Goal: Task Accomplishment & Management: Manage account settings

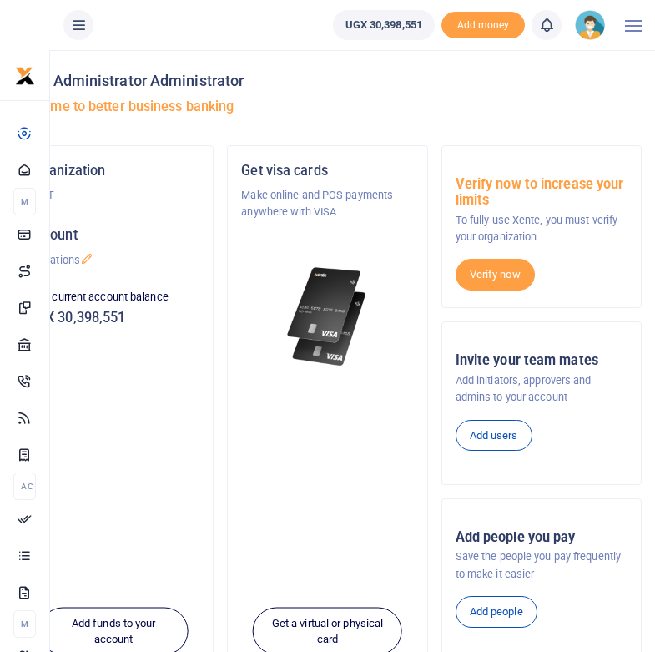
click at [318, 98] on div "Hello Administrator Administrator Welcome to better business banking" at bounding box center [327, 97] width 628 height 95
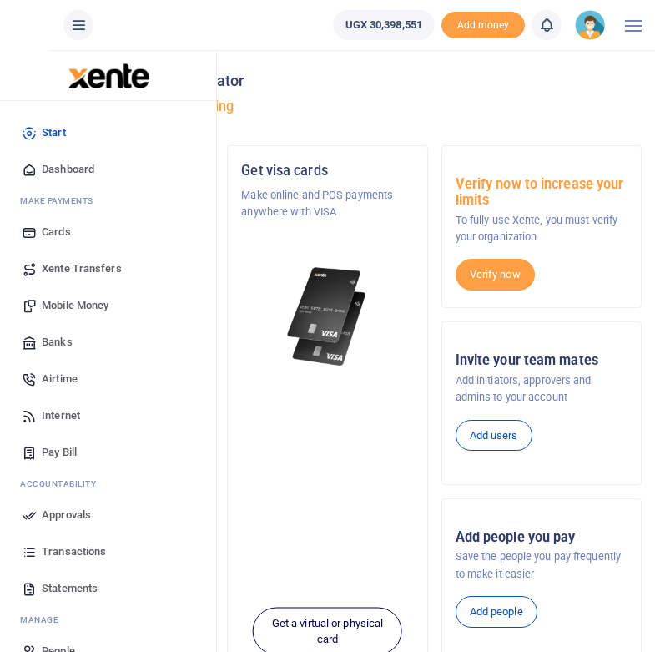
click at [53, 303] on span "Mobile Money" at bounding box center [75, 305] width 67 height 17
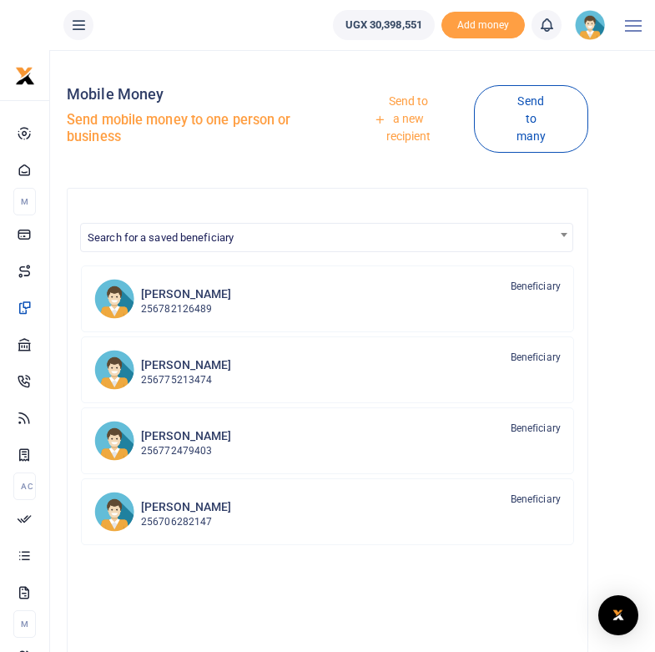
click at [265, 160] on div "Mobile Money Send mobile money to one person or business" at bounding box center [194, 118] width 254 height 111
click at [350, 169] on div "Send to a new recipient Send to many" at bounding box center [460, 118] width 267 height 111
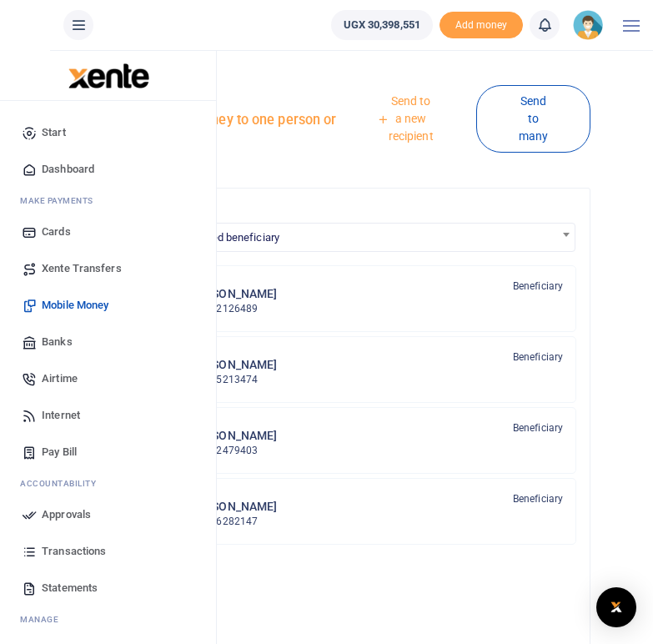
click at [65, 305] on span "Mobile Money" at bounding box center [75, 305] width 67 height 17
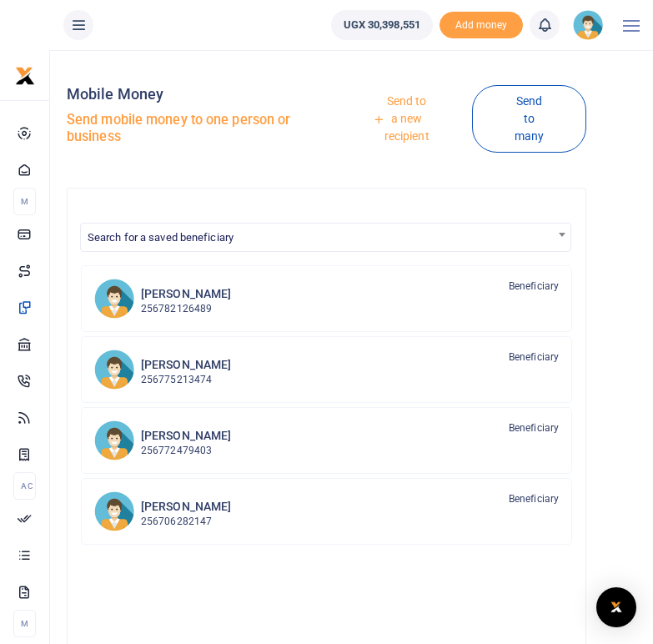
click at [406, 111] on link "Send to a new recipient" at bounding box center [401, 119] width 142 height 65
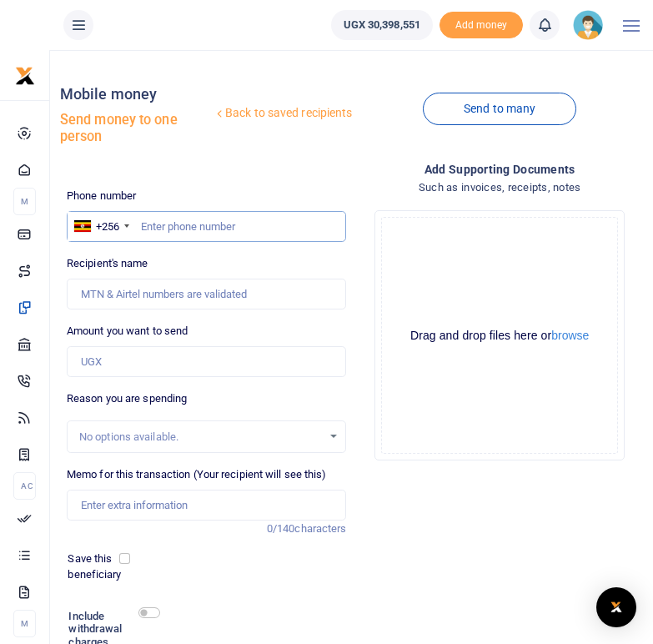
click at [149, 222] on input "text" at bounding box center [207, 227] width 280 height 32
paste input "778170588"
click at [140, 226] on input "778170588" at bounding box center [207, 227] width 280 height 32
type input "0778170588"
type input "Beatrace Tumwebaze"
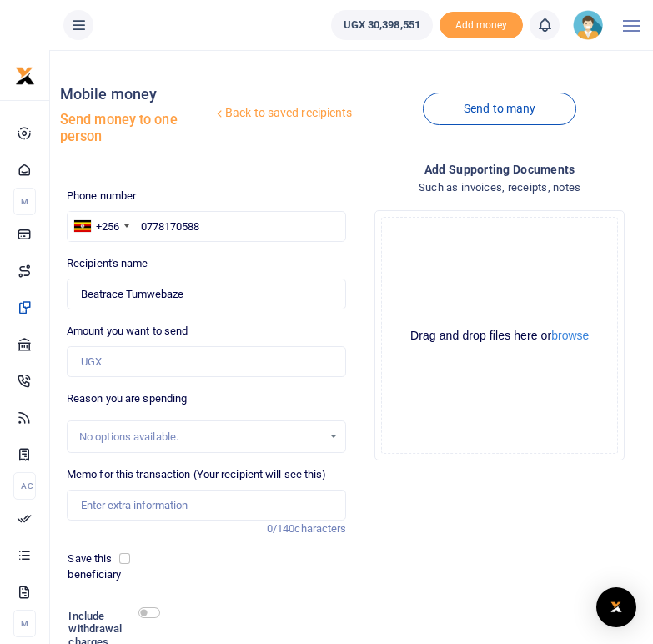
click at [179, 250] on div "Phone number +256 Uganda +256 0778170588 Phone is required. Recipient's name Fo…" at bounding box center [207, 456] width 294 height 537
drag, startPoint x: 189, startPoint y: 293, endPoint x: 81, endPoint y: 290, distance: 107.7
click at [81, 290] on input "Found" at bounding box center [207, 295] width 280 height 32
click at [211, 225] on input "0778170588" at bounding box center [207, 227] width 280 height 32
type input "0"
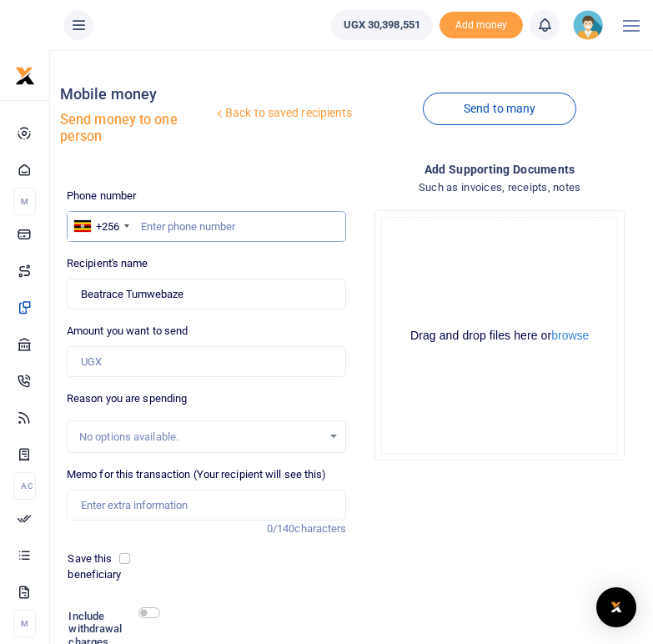
click at [245, 216] on input "text" at bounding box center [207, 227] width 280 height 32
paste input "775392659"
click at [143, 225] on input "775392659" at bounding box center [207, 227] width 280 height 32
type input "0775392659"
type input "Benjamin Nshagyeki Byabagye"
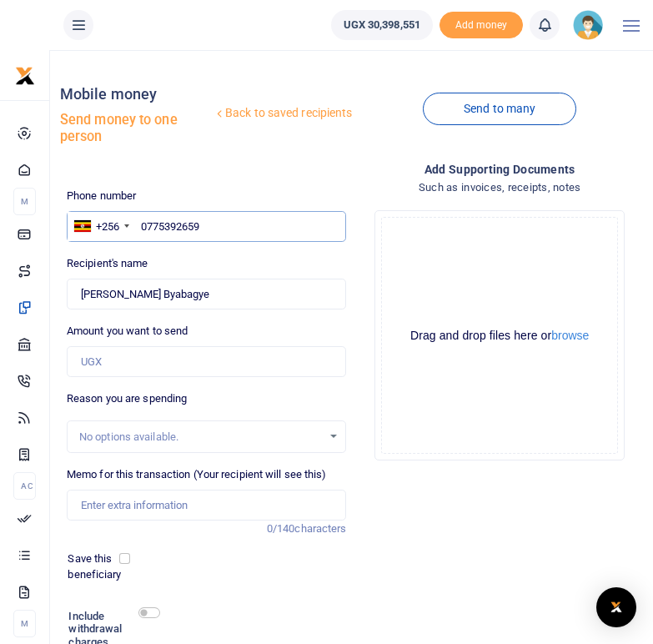
drag, startPoint x: 213, startPoint y: 229, endPoint x: 138, endPoint y: 225, distance: 75.2
click at [138, 225] on input "0775392659" at bounding box center [207, 227] width 280 height 32
paste input "761290955"
click at [143, 229] on input "761290955" at bounding box center [207, 227] width 280 height 32
type input "0761290955"
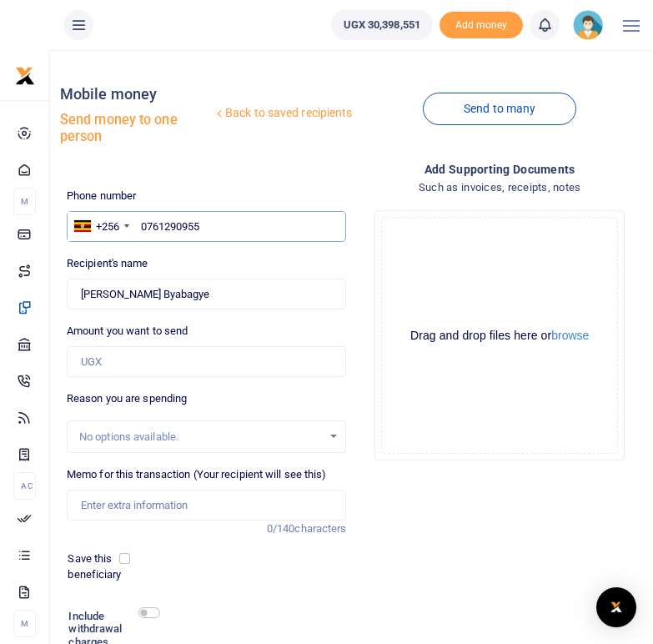
type input "Robert Mugabe"
drag, startPoint x: 221, startPoint y: 225, endPoint x: 134, endPoint y: 226, distance: 86.8
click at [134, 226] on div "+256 Uganda +256 0761290955" at bounding box center [207, 227] width 280 height 32
paste input "758975979"
click at [142, 229] on input "758975979" at bounding box center [207, 227] width 280 height 32
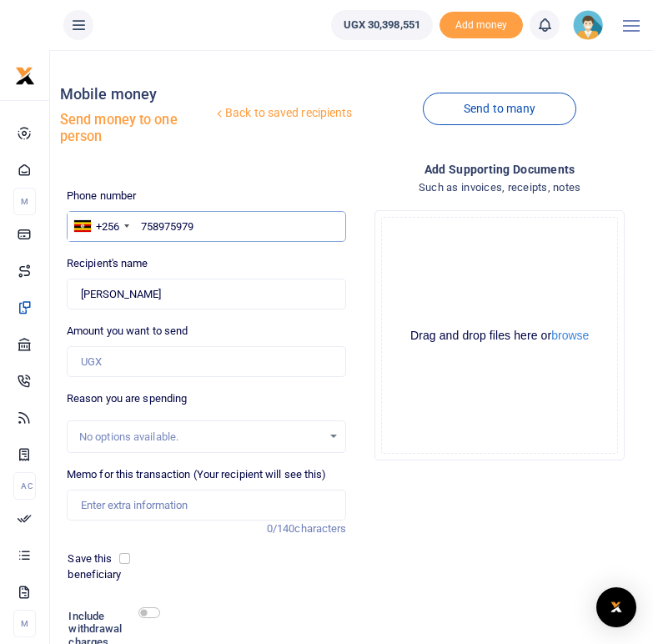
type input "0758975979"
type input "Agnes Kyasimire"
drag, startPoint x: 210, startPoint y: 225, endPoint x: 139, endPoint y: 227, distance: 70.9
click at [139, 227] on input "0758975979" at bounding box center [207, 227] width 280 height 32
paste input "758347070"
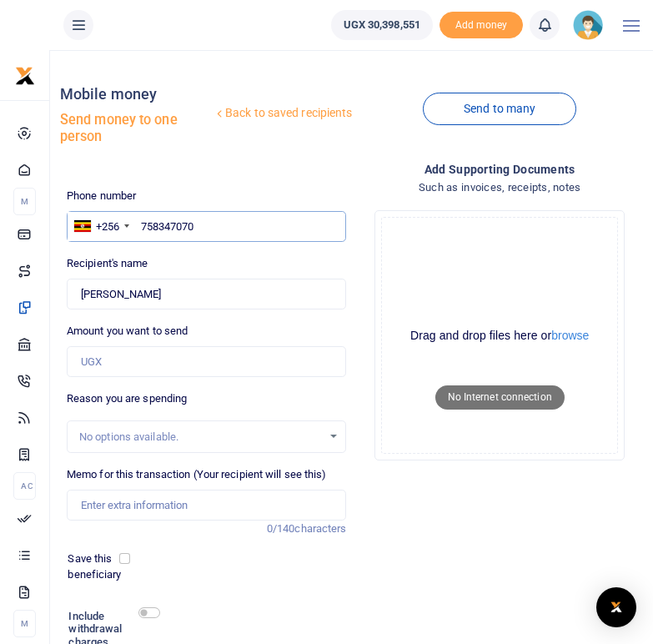
click at [143, 223] on input "758347070" at bounding box center [207, 227] width 280 height 32
type input "0758347070"
click at [212, 226] on input "0758347070" at bounding box center [207, 227] width 280 height 32
click at [204, 255] on div "Recipient's name Found Name is required." at bounding box center [207, 282] width 280 height 54
click at [245, 328] on div "Amount you want to send Amount is required." at bounding box center [207, 350] width 280 height 54
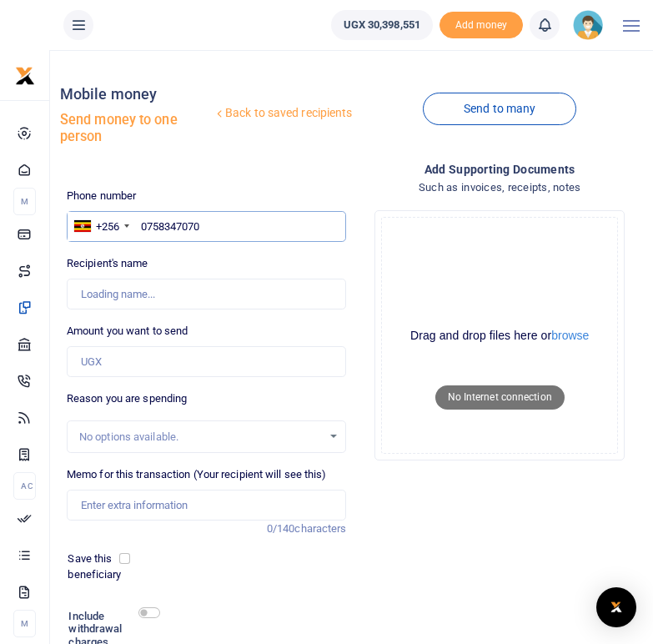
click at [206, 229] on input "0758347070" at bounding box center [207, 227] width 280 height 32
type input "0758347070"
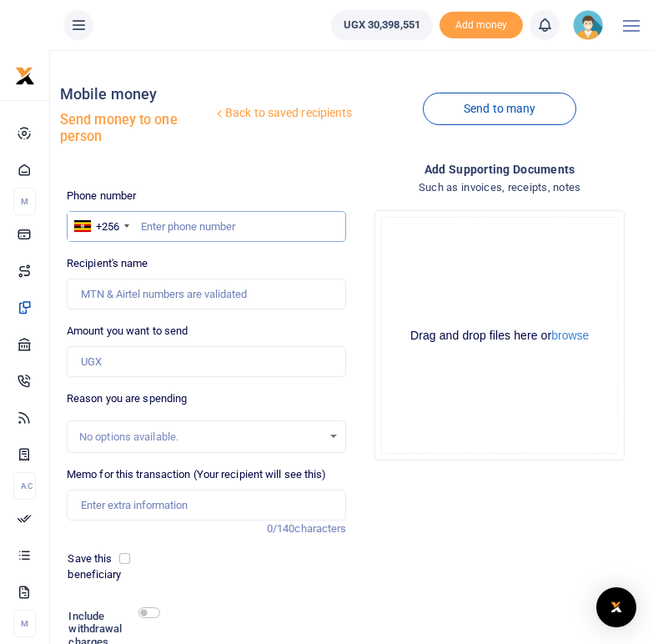
click at [212, 225] on input "text" at bounding box center [207, 227] width 280 height 32
paste input "758347070"
click at [144, 223] on input "758347070" at bounding box center [207, 227] width 280 height 32
type input "0758347070"
type input "Adren Muganda"
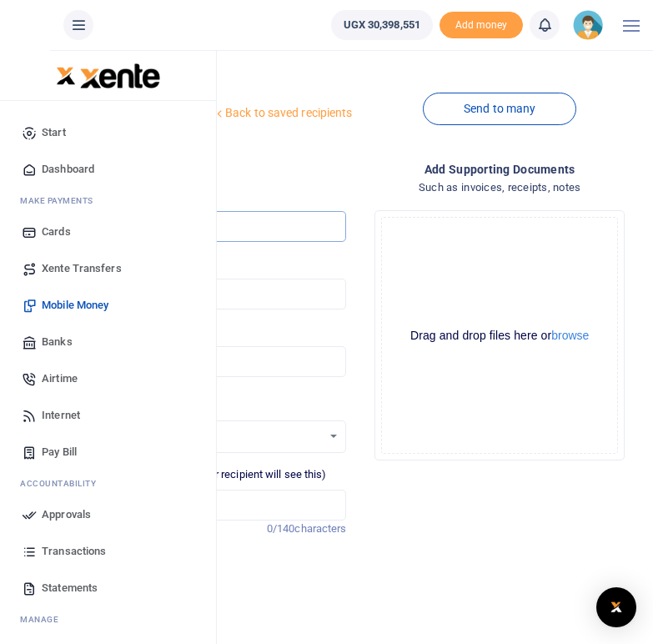
type input "0758347070"
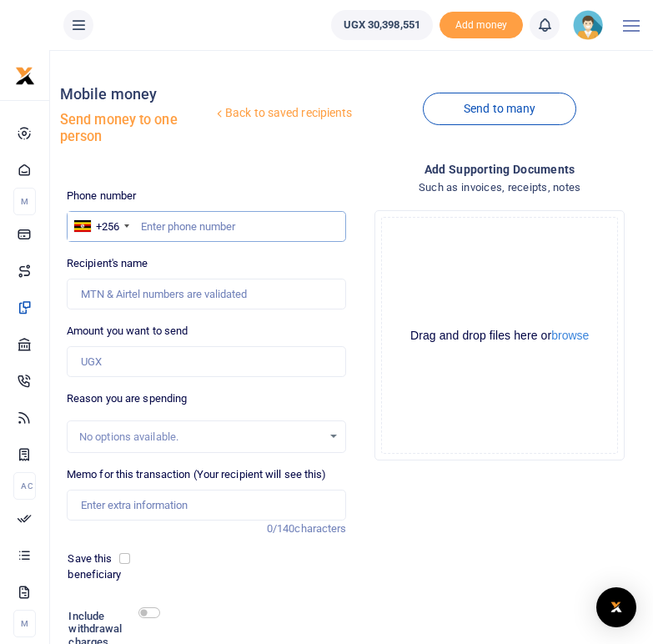
click at [155, 223] on input "text" at bounding box center [207, 227] width 280 height 32
paste input "757289567"
click at [144, 229] on input "757289567" at bounding box center [207, 227] width 280 height 32
type input "0757289567"
type input "Medius Kyoshabire"
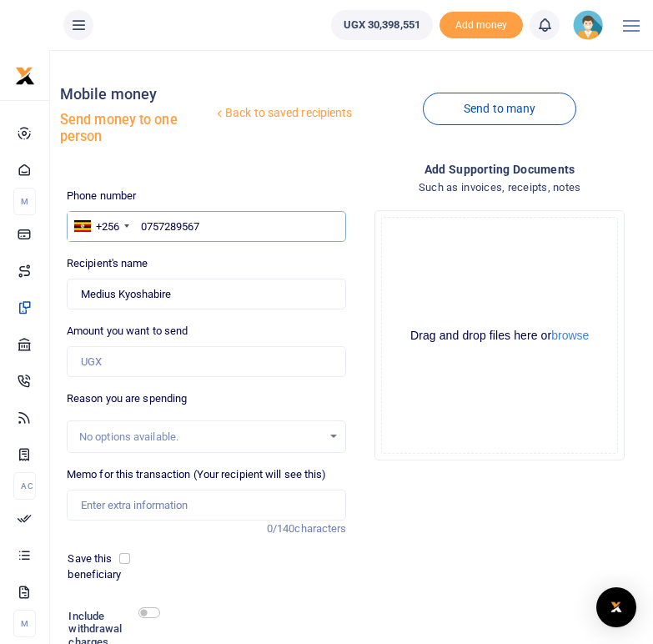
drag, startPoint x: 210, startPoint y: 225, endPoint x: 137, endPoint y: 228, distance: 73.5
click at [137, 228] on input "0757289567" at bounding box center [207, 227] width 280 height 32
paste input "777379644"
click at [143, 230] on input "777379644" at bounding box center [207, 227] width 280 height 32
type input "0777379644"
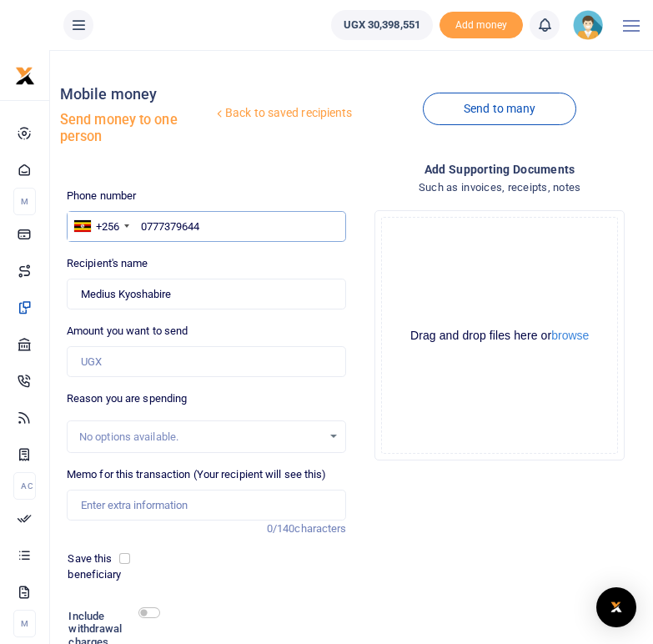
type input "Sylivia Natukunda"
drag, startPoint x: 208, startPoint y: 224, endPoint x: 139, endPoint y: 227, distance: 68.5
click at [139, 227] on input "0777379644" at bounding box center [207, 227] width 280 height 32
paste input "758623028"
click at [141, 225] on input "758623028" at bounding box center [207, 227] width 280 height 32
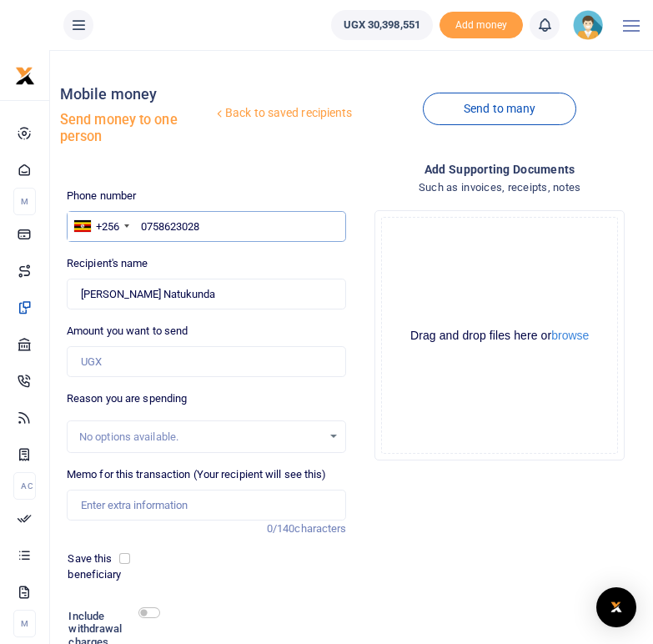
type input "0758623028"
click at [176, 261] on div "Recipient's name Found Name is required." at bounding box center [207, 282] width 280 height 54
type input "Mpumwiire Annetrurangaranga"
drag, startPoint x: 214, startPoint y: 227, endPoint x: 138, endPoint y: 227, distance: 76.8
click at [138, 227] on input "0758623028" at bounding box center [207, 227] width 280 height 32
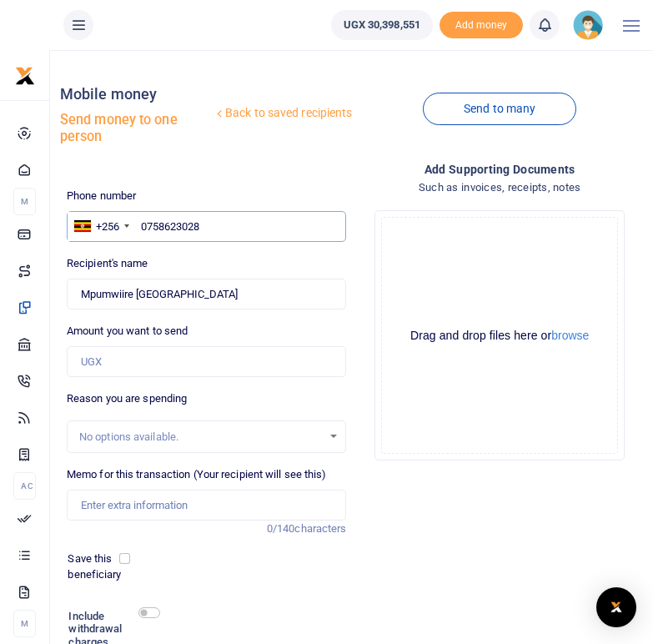
paste input "704395719"
click at [142, 224] on input "704395719" at bounding box center [207, 227] width 280 height 32
type input "0704395719"
click at [164, 250] on div "Phone number +256 Uganda +256 0704395719 Phone is required. Recipient's name Fo…" at bounding box center [207, 456] width 294 height 537
type input "Nakarema Scoviarulema"
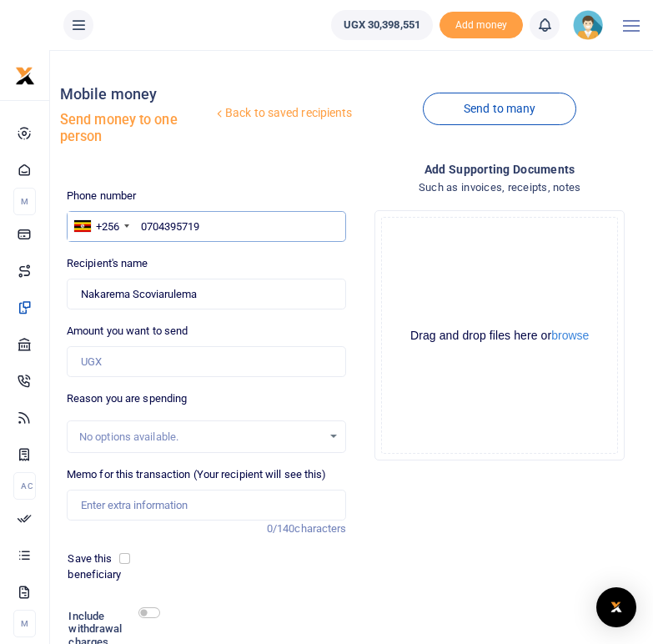
drag, startPoint x: 215, startPoint y: 228, endPoint x: 138, endPoint y: 224, distance: 77.7
click at [138, 224] on input "0704395719" at bounding box center [207, 227] width 280 height 32
paste input "775144052"
click at [144, 224] on input "775144052" at bounding box center [207, 227] width 280 height 32
type input "0775144052"
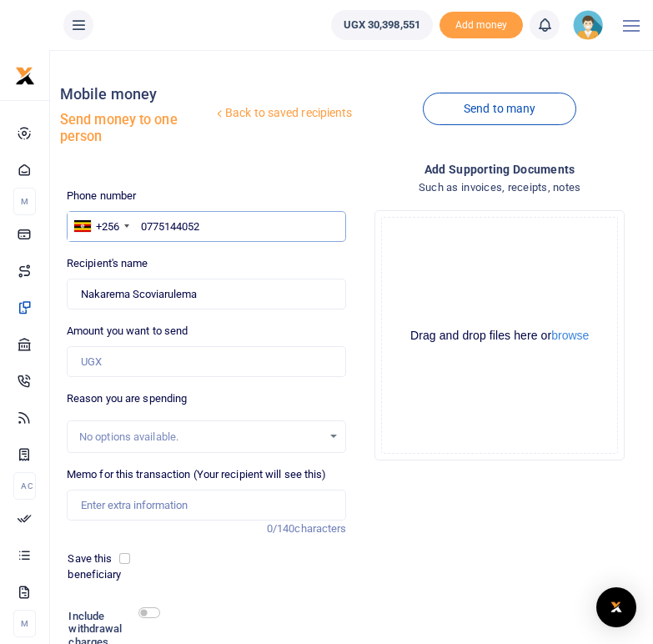
type input "Johnbosco Baare"
drag, startPoint x: 207, startPoint y: 221, endPoint x: 135, endPoint y: 223, distance: 71.8
click at [135, 223] on div "+256 Uganda +256 0775144052" at bounding box center [207, 227] width 280 height 32
paste input "703298749"
click at [142, 224] on input "703298749" at bounding box center [207, 227] width 280 height 32
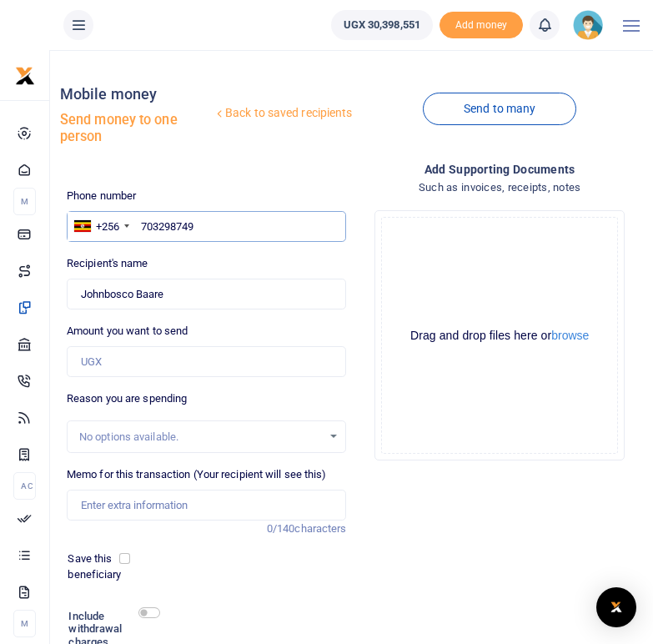
type input "0703298749"
type input "Emmanuel Ahimbisibwe"
drag, startPoint x: 215, startPoint y: 224, endPoint x: 141, endPoint y: 224, distance: 74.3
click at [141, 224] on input "0703298749" at bounding box center [207, 227] width 280 height 32
paste input "781678854"
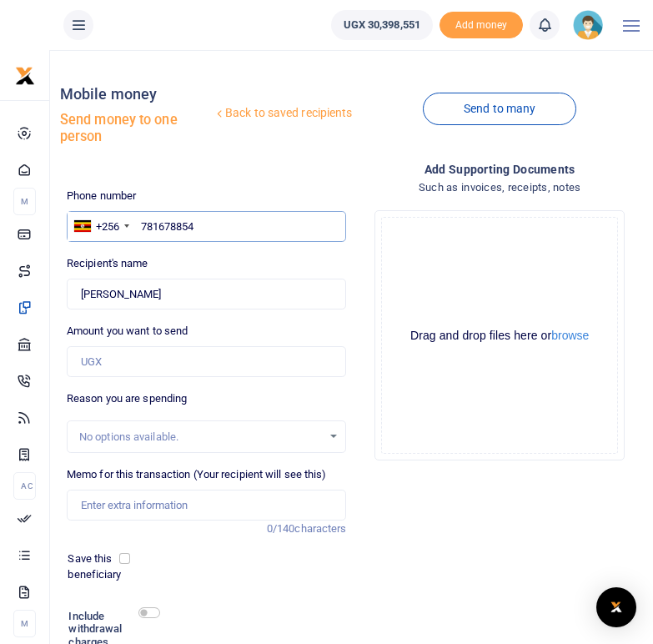
click at [140, 226] on input "781678854" at bounding box center [207, 227] width 280 height 32
type input "0781678854"
type input "Faibi Kabagwire"
drag, startPoint x: 215, startPoint y: 226, endPoint x: 141, endPoint y: 226, distance: 74.3
click at [141, 226] on input "0781678854" at bounding box center [207, 227] width 280 height 32
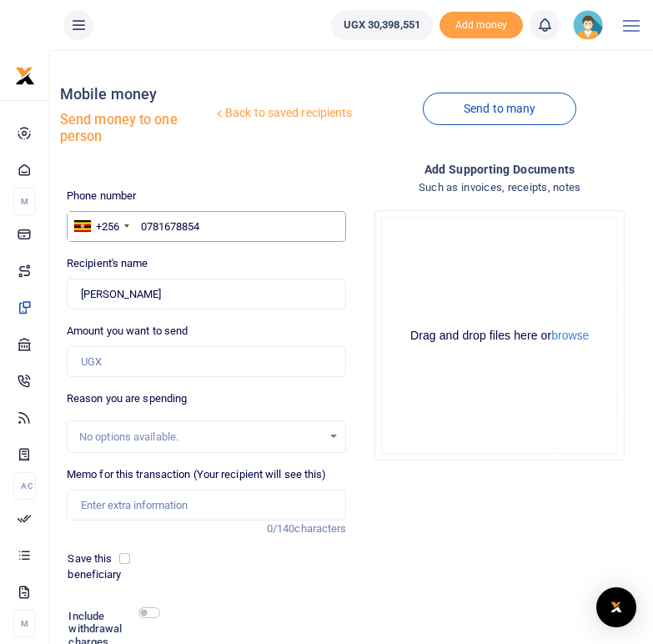
paste input "768678800"
click at [142, 229] on input "768678800" at bounding box center [207, 227] width 280 height 32
type input "0768678800"
type input "Claudette Mwizerwa"
drag, startPoint x: 204, startPoint y: 226, endPoint x: 136, endPoint y: 229, distance: 68.5
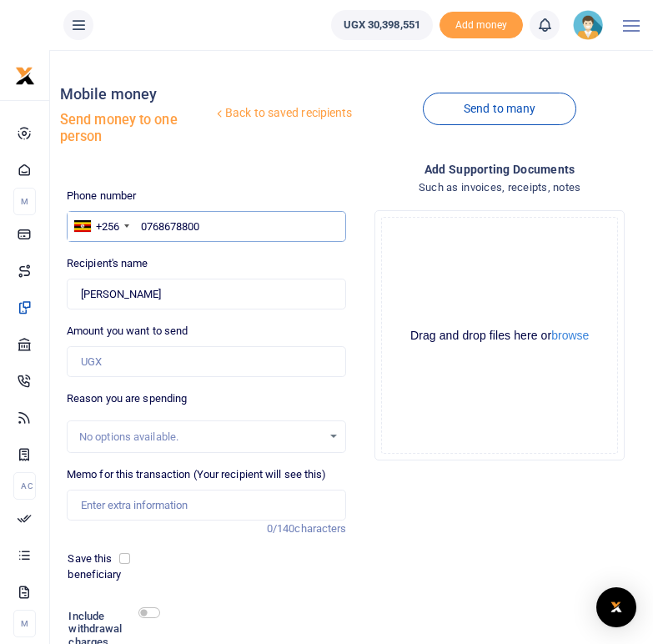
click at [136, 229] on input "0768678800" at bounding box center [207, 227] width 280 height 32
paste input "774373736"
click at [142, 227] on input "774373736" at bounding box center [207, 227] width 280 height 32
type input "0774373736"
type input "Nathan Nuwagaba"
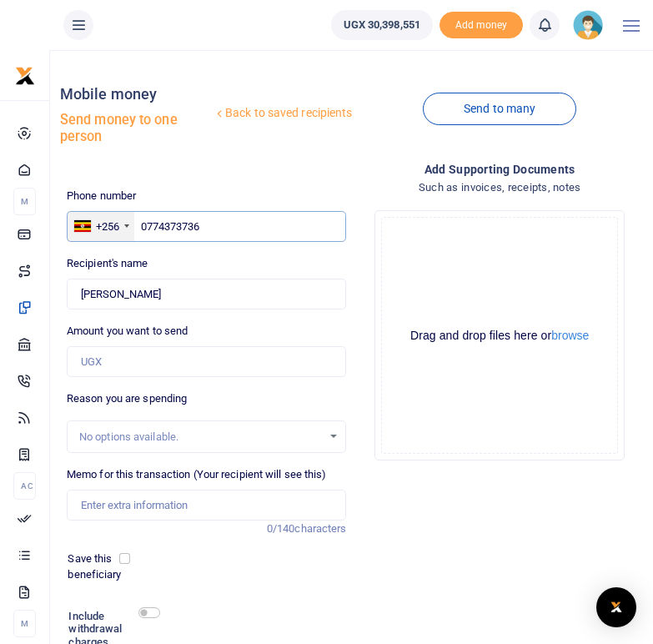
drag, startPoint x: 213, startPoint y: 225, endPoint x: 133, endPoint y: 225, distance: 80.1
click at [133, 225] on div "+256 Uganda +256 0774373736" at bounding box center [207, 227] width 280 height 32
paste input "77537670"
click at [143, 226] on input "775376706" at bounding box center [207, 227] width 280 height 32
type input "0775376706"
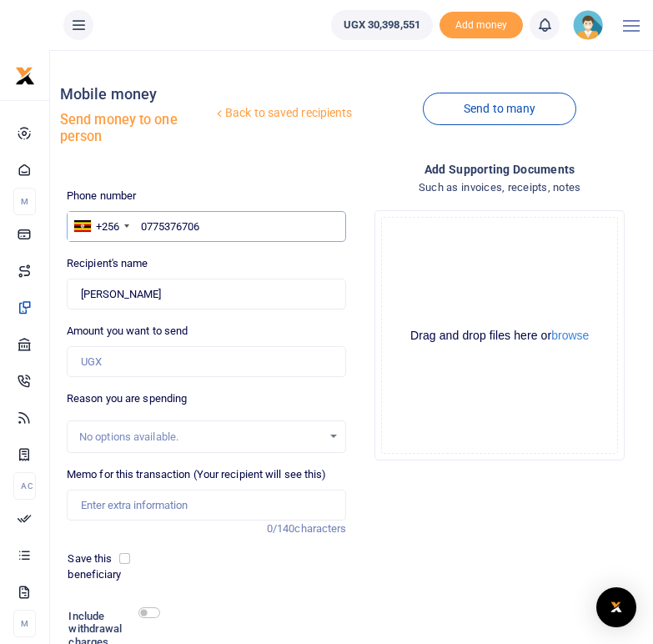
type input "Furaha Mukamusoni"
drag, startPoint x: 215, startPoint y: 228, endPoint x: 138, endPoint y: 228, distance: 77.6
click at [138, 228] on input "0775376706" at bounding box center [207, 227] width 280 height 32
paste input "760799520"
click at [144, 223] on input "760799520" at bounding box center [207, 227] width 280 height 32
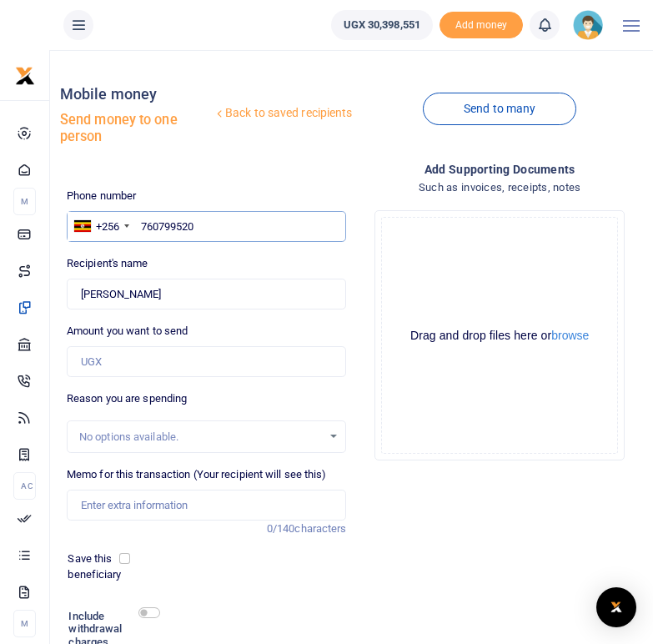
type input "0760799520"
type input "Racheal Ndakayisuba"
drag, startPoint x: 213, startPoint y: 222, endPoint x: 141, endPoint y: 222, distance: 71.8
click at [141, 222] on input "0760799520" at bounding box center [207, 227] width 280 height 32
paste input "774094842"
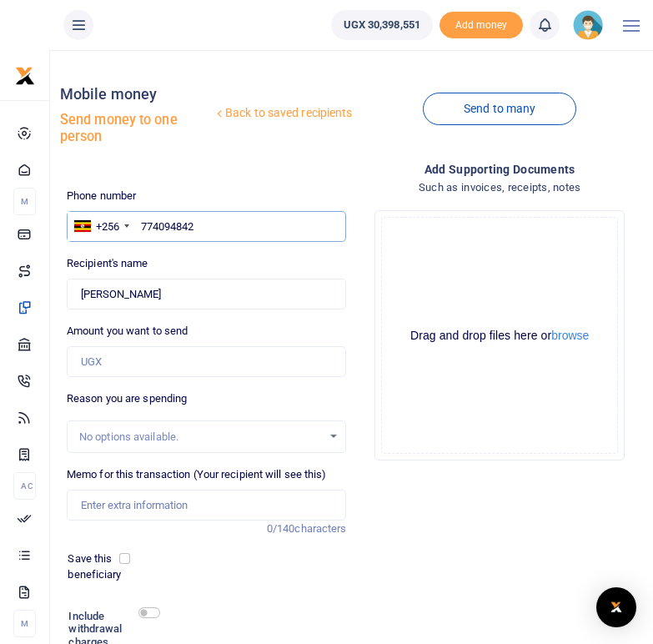
click at [144, 227] on input "774094842" at bounding box center [207, 227] width 280 height 32
type input "0774094842"
type input "Byaruhanga Gedion"
click at [189, 252] on div "Phone number +256 Uganda +256 0774094842 Phone is required. Recipient's name Fo…" at bounding box center [207, 456] width 294 height 537
drag, startPoint x: 207, startPoint y: 225, endPoint x: 138, endPoint y: 222, distance: 69.3
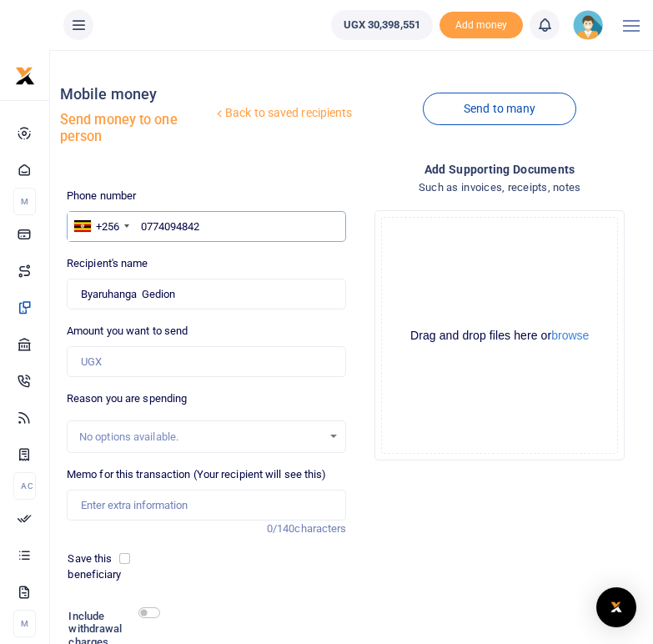
click at [138, 222] on input "0774094842" at bounding box center [207, 227] width 280 height 32
paste input "769018943"
click at [143, 226] on input "769018943" at bounding box center [207, 227] width 280 height 32
type input "0769018943"
type input "Micheal Jjagwe"
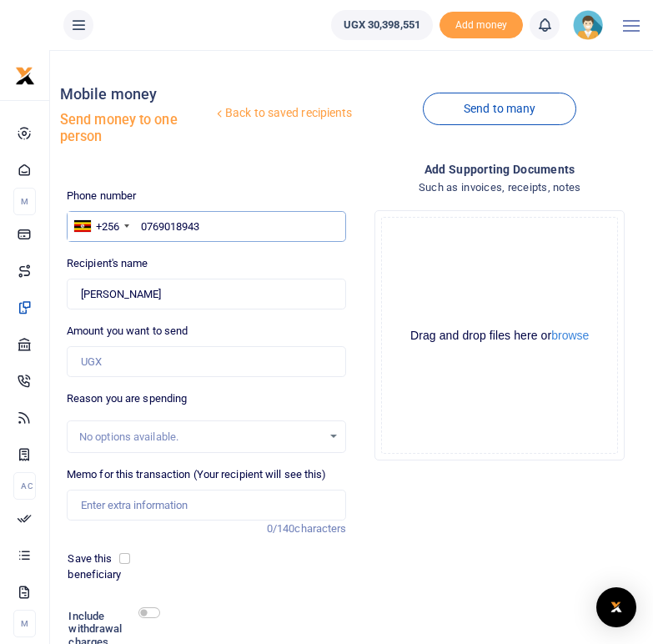
drag, startPoint x: 215, startPoint y: 221, endPoint x: 138, endPoint y: 226, distance: 77.8
click at [138, 226] on input "0769018943" at bounding box center [207, 227] width 280 height 32
paste input "759814197"
click at [141, 224] on input "759814197" at bounding box center [207, 227] width 280 height 32
type input "0759814197"
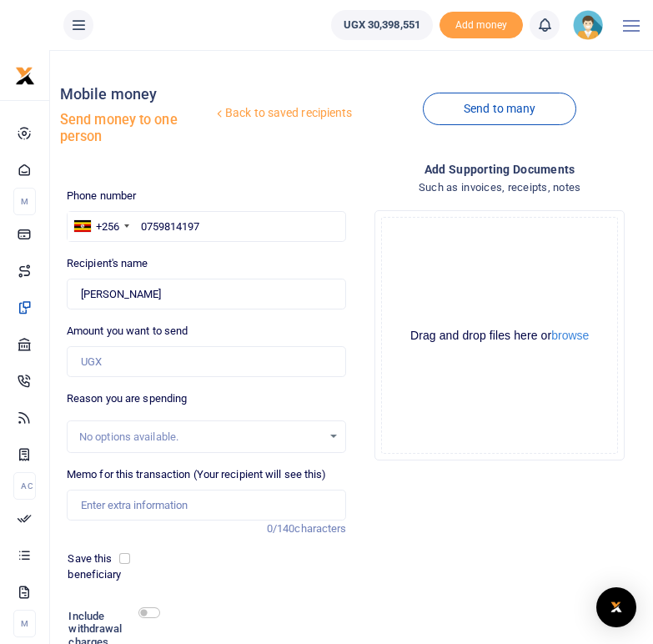
click at [222, 255] on div "Phone number +256 Uganda +256 0759814197 Phone is required. Recipient's name Fo…" at bounding box center [207, 456] width 294 height 537
type input "Wilbert Najuna"
drag, startPoint x: 214, startPoint y: 227, endPoint x: 139, endPoint y: 224, distance: 75.1
click at [139, 224] on input "0759814197" at bounding box center [207, 227] width 280 height 32
paste input "767617975"
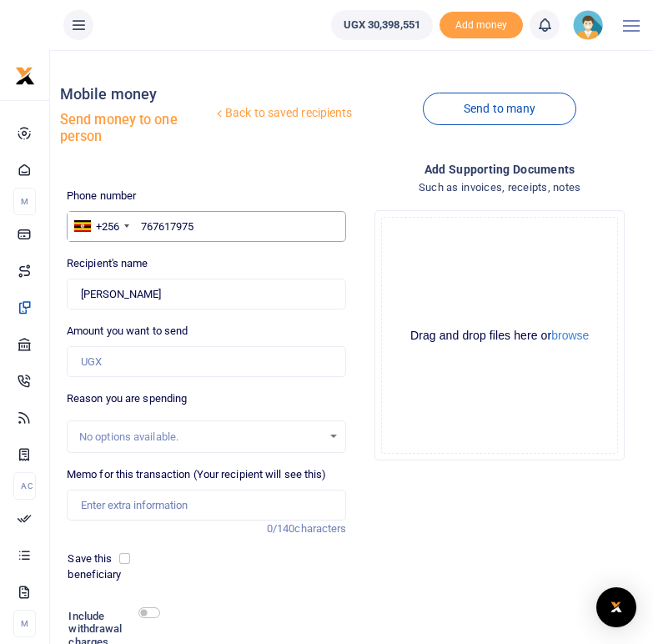
click at [144, 225] on input "767617975" at bounding box center [207, 227] width 280 height 32
type input "0767617975"
type input "Macklean Kyosiimire"
drag, startPoint x: 209, startPoint y: 223, endPoint x: 142, endPoint y: 224, distance: 66.8
click at [142, 224] on input "0767617975" at bounding box center [207, 227] width 280 height 32
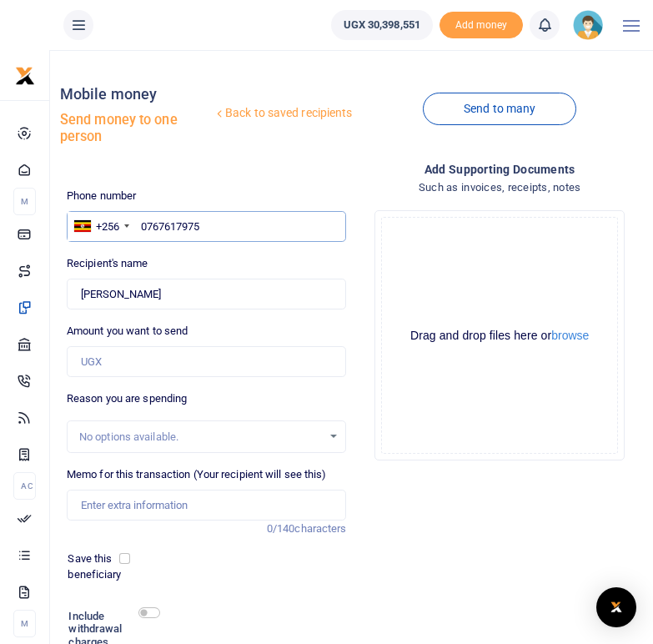
paste input "787812892"
click at [143, 221] on input "787812892" at bounding box center [207, 227] width 280 height 32
type input "0787812892"
type input "Judith Mbabazi"
drag, startPoint x: 220, startPoint y: 230, endPoint x: 138, endPoint y: 224, distance: 82.9
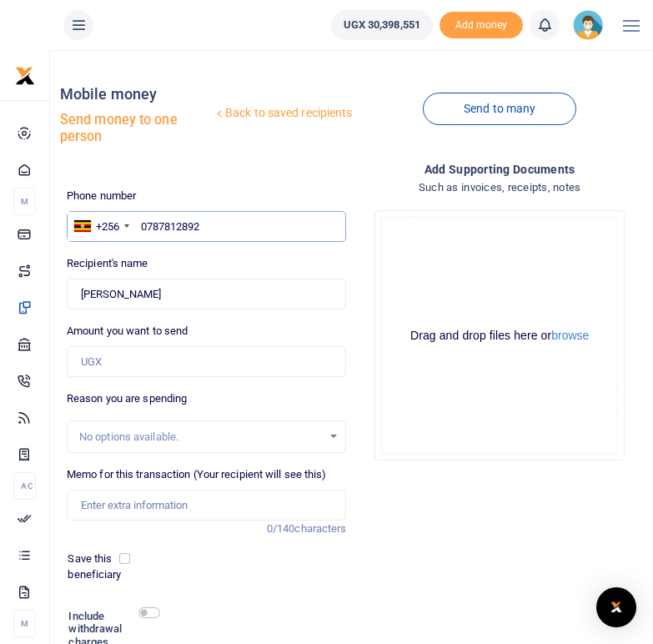
click at [138, 224] on input "0787812892" at bounding box center [207, 227] width 280 height 32
paste input "704732975"
click at [142, 226] on input "704732975" at bounding box center [207, 227] width 280 height 32
type input "0704732975"
type input "Tumusiime Evalyne"
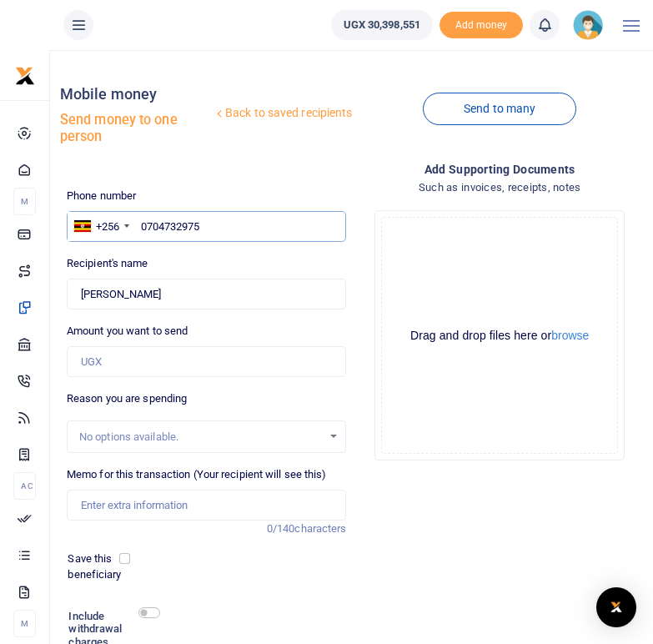
drag, startPoint x: 208, startPoint y: 228, endPoint x: 138, endPoint y: 228, distance: 70.1
click at [138, 228] on input "0704732975" at bounding box center [207, 227] width 280 height 32
paste input "778910953"
click at [141, 229] on input "778910953" at bounding box center [207, 227] width 280 height 32
type input "0778910953"
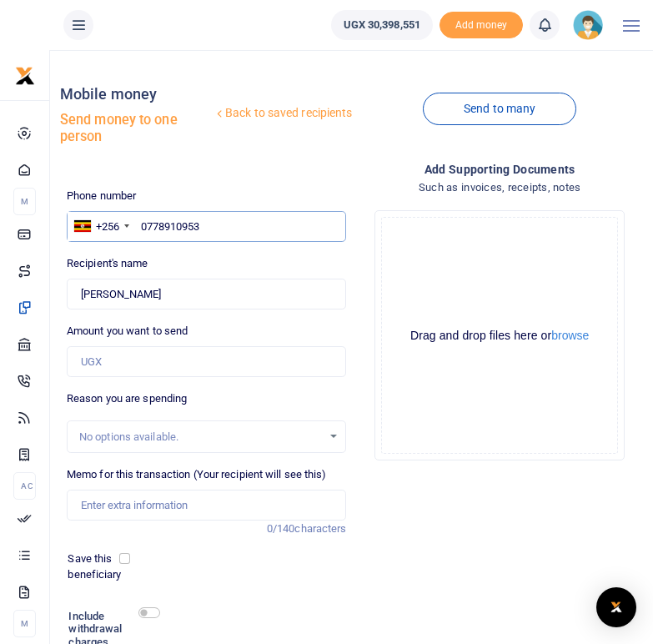
type input "Kizito Katongore"
drag, startPoint x: 213, startPoint y: 221, endPoint x: 131, endPoint y: 223, distance: 81.8
click at [131, 223] on div "+256 Uganda +256 0778910953" at bounding box center [207, 227] width 280 height 32
paste input "70440264"
click at [144, 226] on input "704402643" at bounding box center [207, 227] width 280 height 32
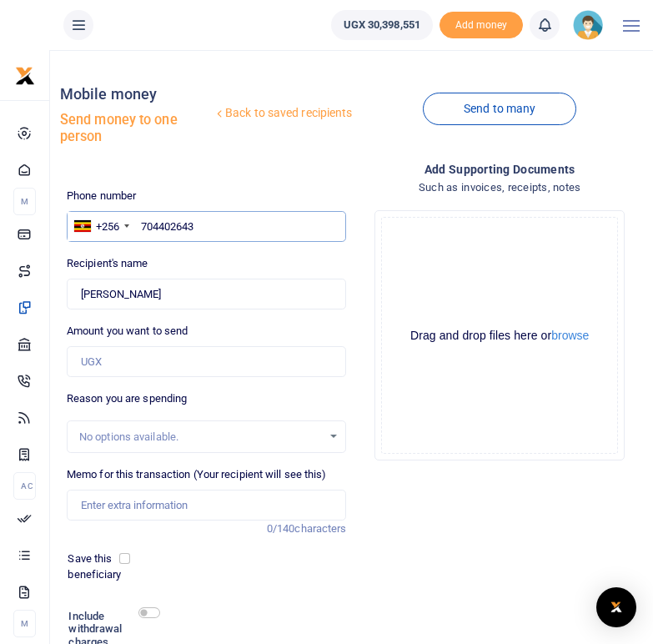
type input "0704402643"
type input "[PERSON_NAME]"
click at [161, 257] on div "Recipient's name Found Name is required." at bounding box center [207, 282] width 280 height 54
drag, startPoint x: 217, startPoint y: 226, endPoint x: 139, endPoint y: 223, distance: 77.7
click at [139, 223] on input "0704402643" at bounding box center [207, 227] width 280 height 32
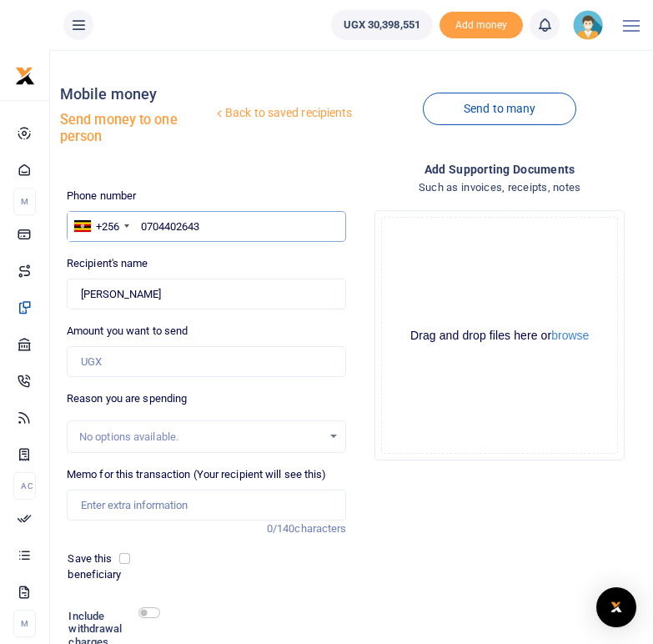
paste input "77934166"
click at [140, 227] on input "779341663" at bounding box center [207, 227] width 280 height 32
type input "0779341663"
type input "Bernard Kwesigabo"
drag, startPoint x: 213, startPoint y: 230, endPoint x: 137, endPoint y: 223, distance: 76.3
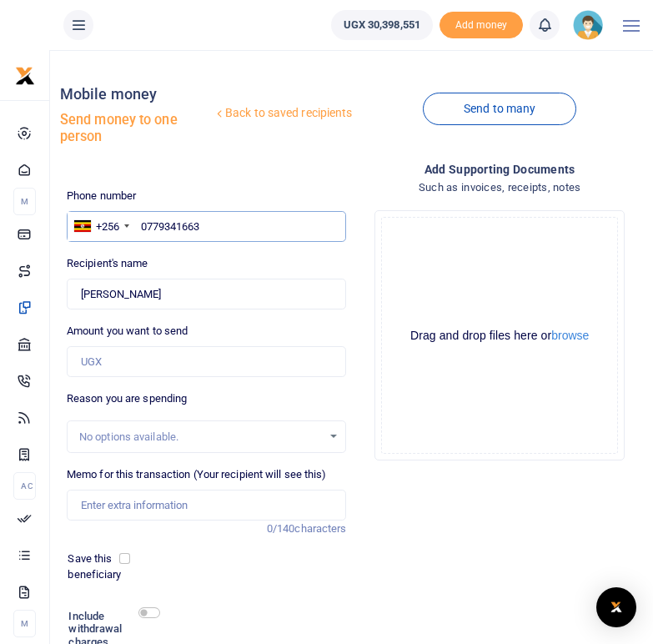
click at [137, 223] on input "0779341663" at bounding box center [207, 227] width 280 height 32
paste input "779218100"
click at [142, 226] on input "779218100" at bounding box center [207, 227] width 280 height 32
type input "0779218100"
type input "Bibian Natukunda"
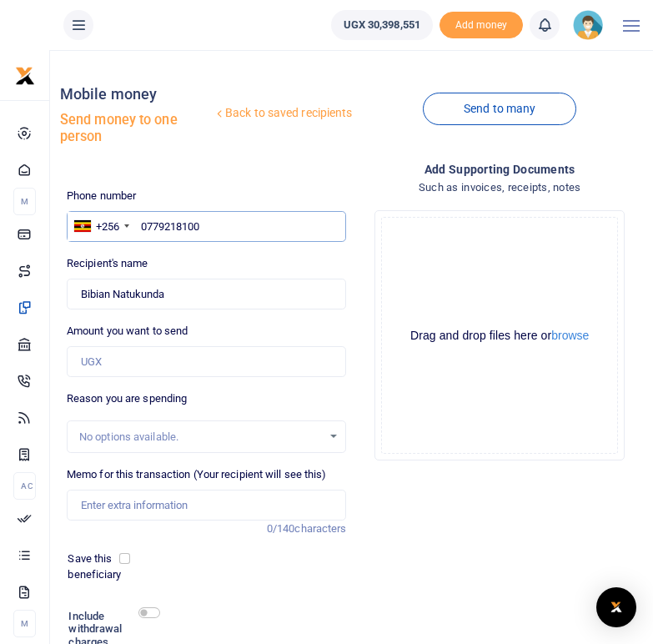
drag, startPoint x: 214, startPoint y: 224, endPoint x: 139, endPoint y: 224, distance: 75.1
click at [139, 224] on input "0779218100" at bounding box center [207, 227] width 280 height 32
paste input "780366023"
click at [143, 228] on input "780366023" at bounding box center [207, 227] width 280 height 32
type input "0780366023"
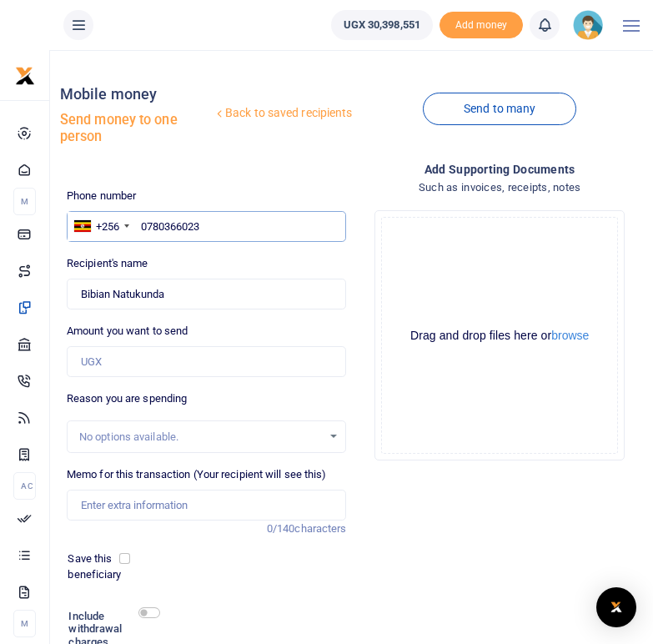
type input "Annet Natukunda"
drag, startPoint x: 213, startPoint y: 227, endPoint x: 139, endPoint y: 224, distance: 73.5
click at [139, 224] on input "0780366023" at bounding box center [207, 227] width 280 height 32
paste input "761879384"
click at [141, 225] on input "761879384" at bounding box center [207, 227] width 280 height 32
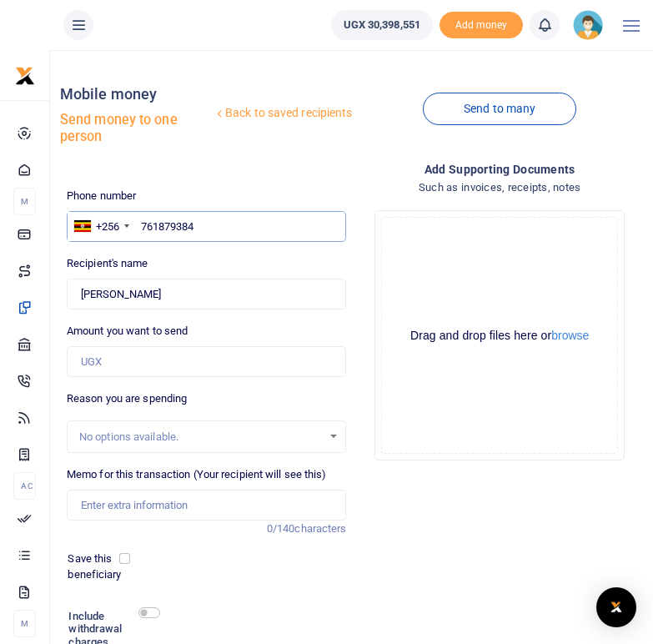
type input "0761879384"
type input "Isameli Bananuka"
drag, startPoint x: 215, startPoint y: 224, endPoint x: 141, endPoint y: 221, distance: 74.3
click at [141, 221] on input "0761879384" at bounding box center [207, 227] width 280 height 32
paste input "782879779"
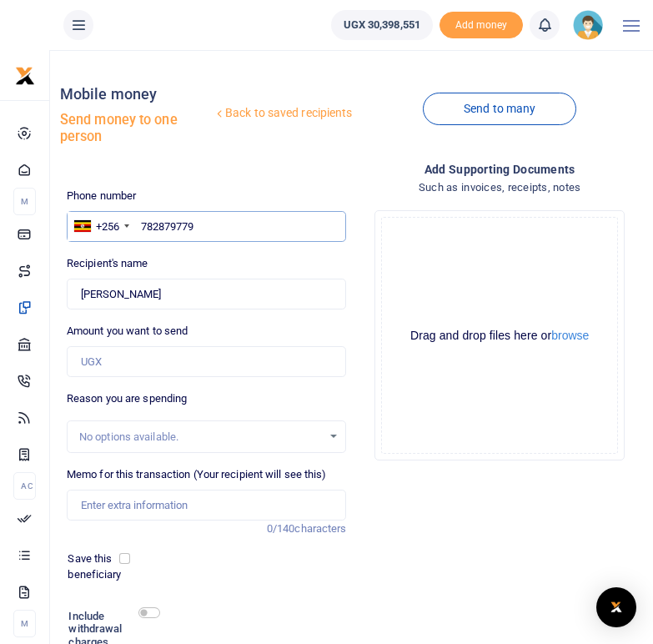
click at [141, 229] on input "782879779" at bounding box center [207, 227] width 280 height 32
type input "0782879779"
type input "Edward Twesigye"
drag, startPoint x: 229, startPoint y: 223, endPoint x: 140, endPoint y: 221, distance: 88.5
click at [140, 221] on input "0782879779" at bounding box center [207, 227] width 280 height 32
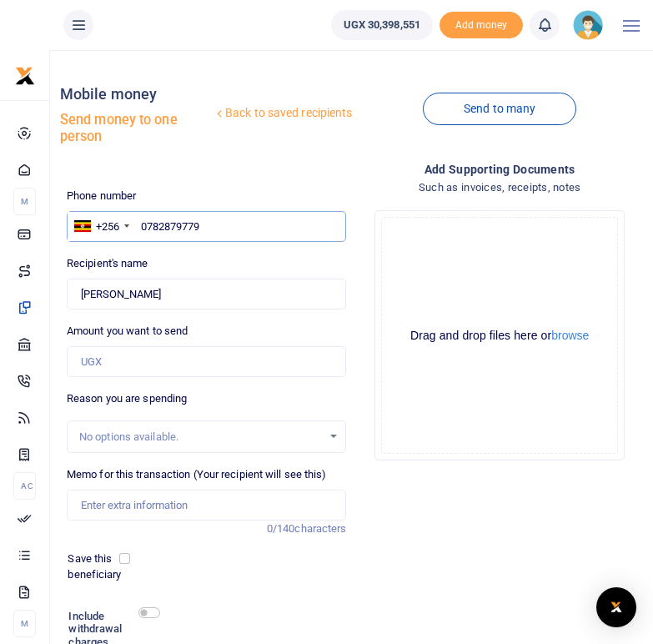
paste input "702675378"
click at [142, 225] on input "702675378" at bounding box center [207, 227] width 280 height 32
type input "0702675378"
click at [200, 262] on div "Recipient's name Found Name is required." at bounding box center [207, 282] width 280 height 54
type input "Byarugaba Jeremiah"
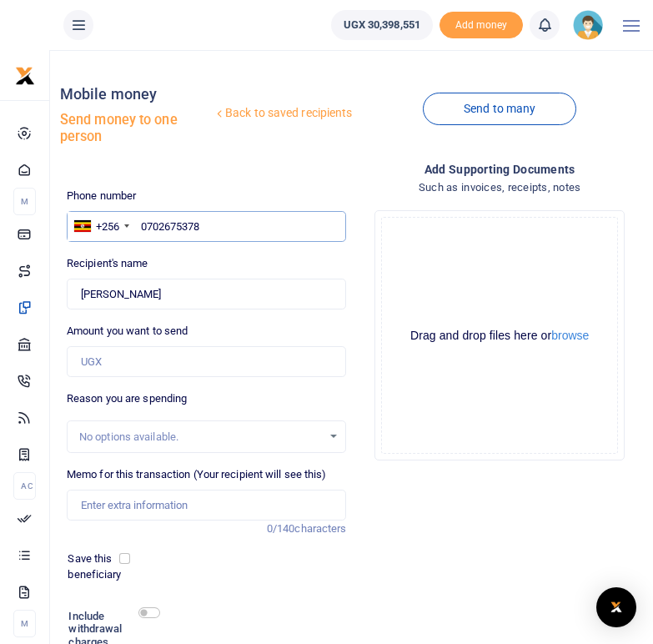
drag, startPoint x: 209, startPoint y: 220, endPoint x: 139, endPoint y: 218, distance: 71.0
click at [139, 218] on input "0702675378" at bounding box center [207, 227] width 280 height 32
paste input "755947751"
click at [142, 224] on input "755947751" at bounding box center [207, 227] width 280 height 32
type input "0755947751"
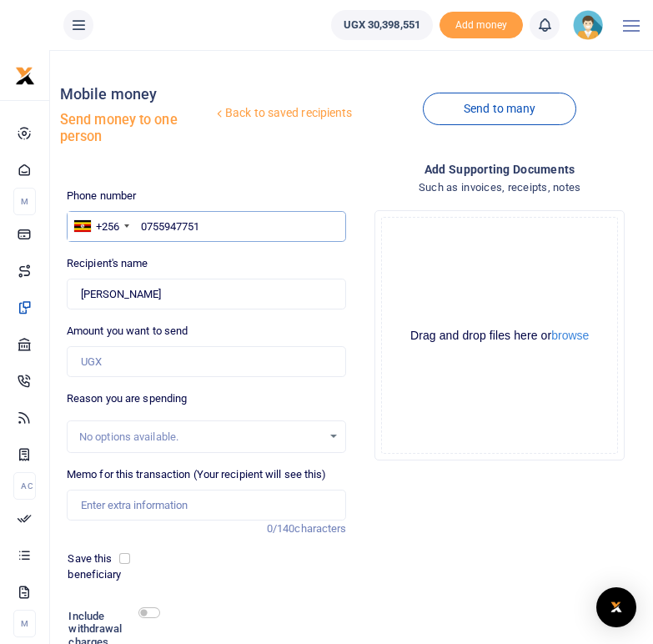
type input "Orikiriza Prossy"
type input "0755947751"
click at [168, 224] on input "text" at bounding box center [207, 227] width 280 height 32
paste input "784853477"
click at [143, 224] on input "784853477" at bounding box center [207, 227] width 280 height 32
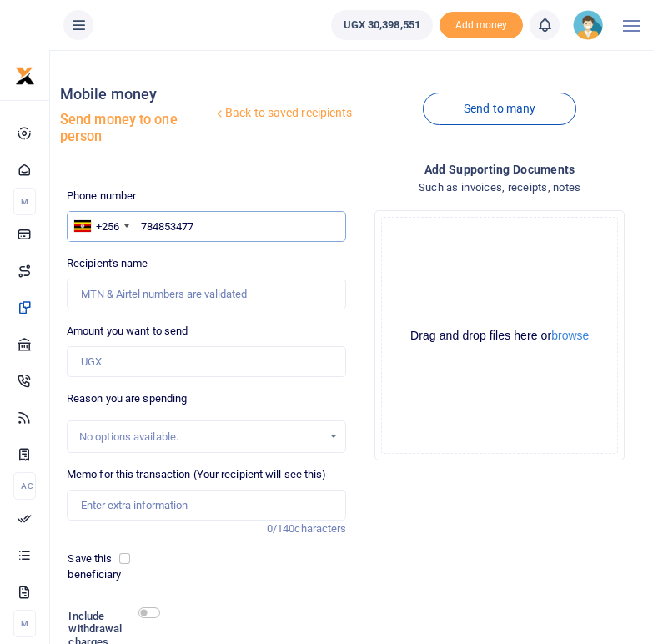
type input "0784853477"
type input "[PERSON_NAME]"
drag, startPoint x: 217, startPoint y: 224, endPoint x: 139, endPoint y: 224, distance: 77.6
click at [139, 224] on input "0784853477" at bounding box center [207, 227] width 280 height 32
paste input "776870509"
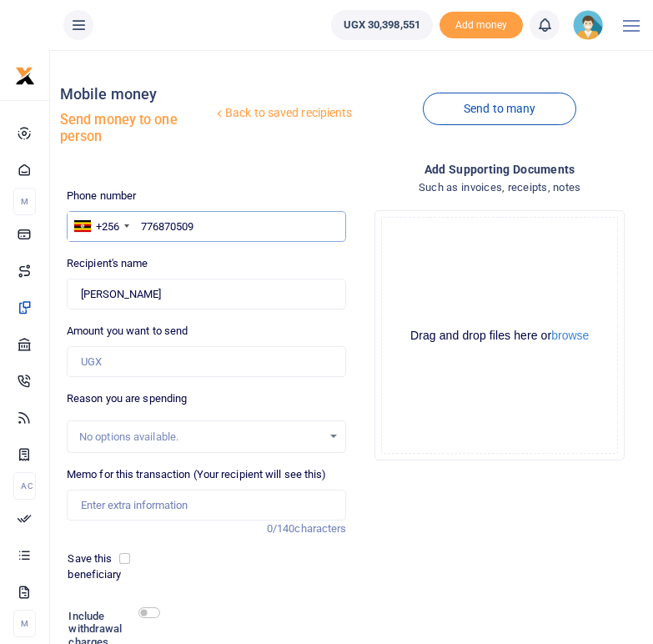
click at [142, 222] on input "776870509" at bounding box center [207, 227] width 280 height 32
type input "0776870509"
type input "[PERSON_NAME]"
drag, startPoint x: 220, startPoint y: 224, endPoint x: 118, endPoint y: 217, distance: 102.9
click at [118, 217] on div "+256 Uganda +256 0776870509" at bounding box center [207, 227] width 280 height 32
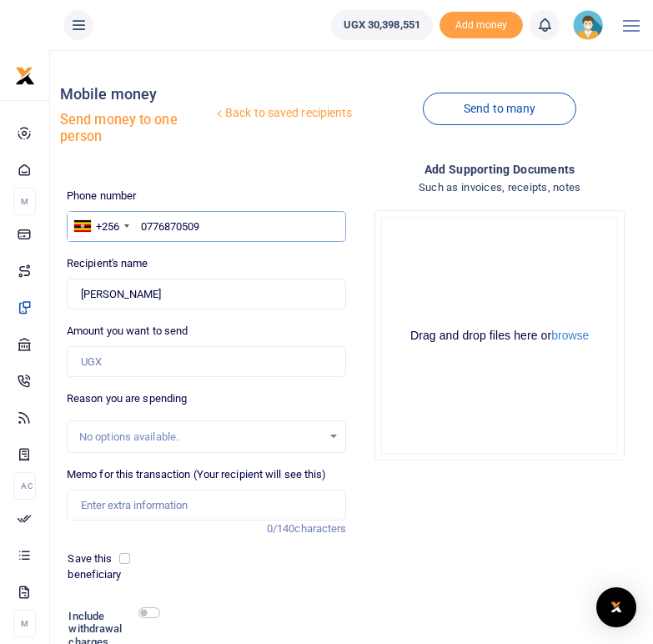
paste input "786968190"
click at [142, 224] on input "786968190" at bounding box center [207, 227] width 280 height 32
type input "0786968190"
type input "Hildah Ninsiima"
drag, startPoint x: 210, startPoint y: 225, endPoint x: 141, endPoint y: 224, distance: 69.3
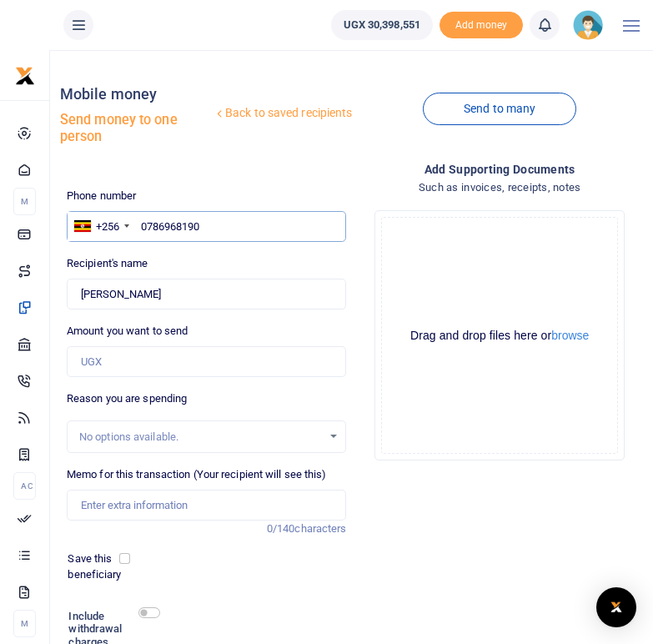
click at [141, 224] on input "0786968190" at bounding box center [207, 227] width 280 height 32
paste input "75011127"
click at [143, 228] on input "750111270" at bounding box center [207, 227] width 280 height 32
type input "0750111270"
type input "Abdul Wasswa"
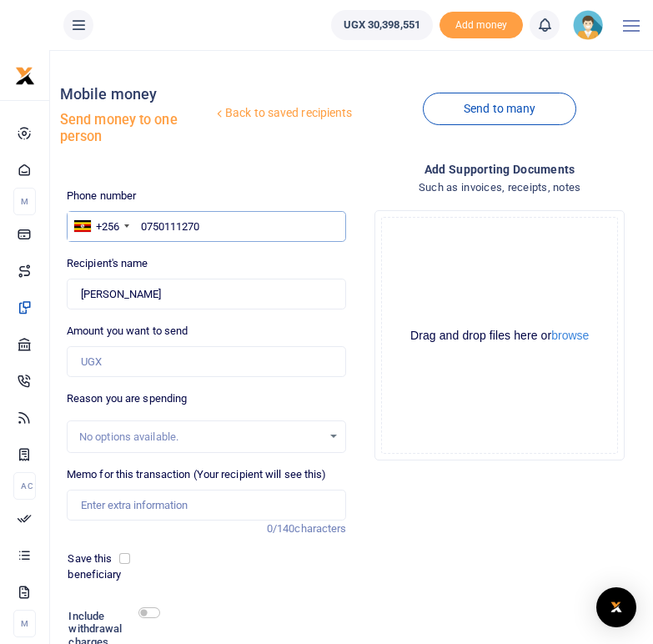
drag, startPoint x: 215, startPoint y: 228, endPoint x: 139, endPoint y: 226, distance: 76.8
click at [139, 226] on input "0750111270" at bounding box center [207, 227] width 280 height 32
paste input "756323358"
click at [140, 224] on input "756323358" at bounding box center [207, 227] width 280 height 32
type input "0756323358"
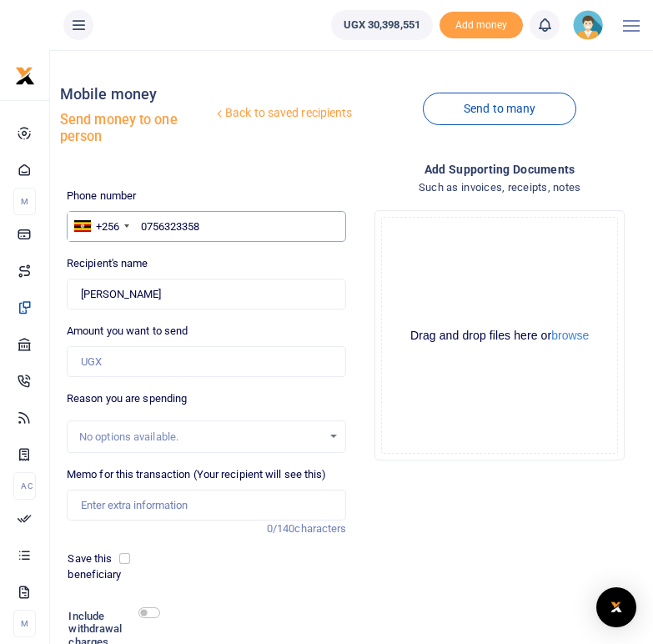
type input "Prossy Namugerwa"
drag, startPoint x: 235, startPoint y: 223, endPoint x: 139, endPoint y: 229, distance: 97.0
click at [139, 229] on input "0756323358" at bounding box center [207, 227] width 280 height 32
paste input "758039593"
click at [140, 226] on input "758039593" at bounding box center [207, 227] width 280 height 32
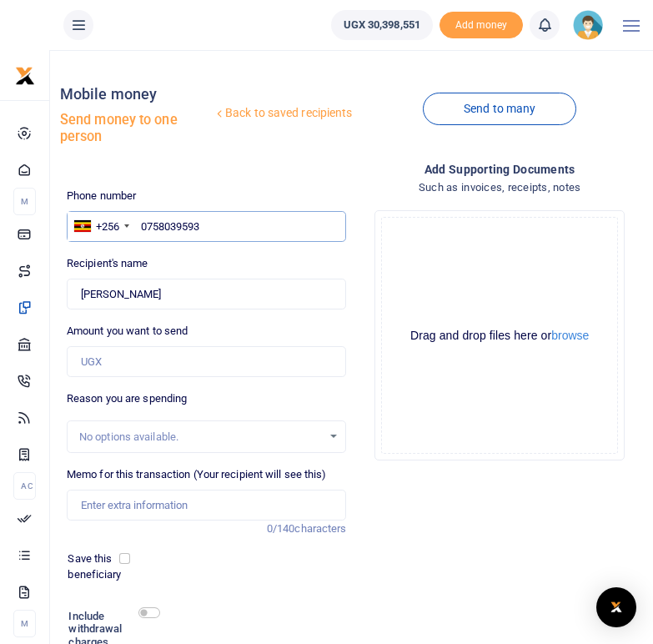
type input "0758039593"
click at [202, 258] on div "Recipient's name Found Name is required." at bounding box center [207, 282] width 280 height 54
type input "Sylivia Orizaarwa"
drag, startPoint x: 208, startPoint y: 219, endPoint x: 142, endPoint y: 222, distance: 66.0
click at [142, 222] on input "0758039593" at bounding box center [207, 227] width 280 height 32
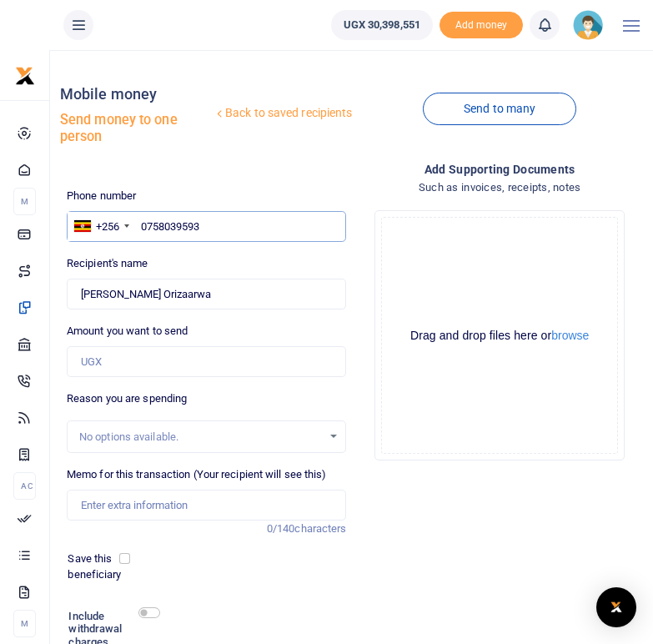
paste input "77682634"
click at [140, 227] on input "776826343" at bounding box center [207, 227] width 280 height 32
type input "0776826343"
click at [183, 267] on div "Recipient's name Found Name is required." at bounding box center [207, 282] width 280 height 54
type input "[PERSON_NAME]"
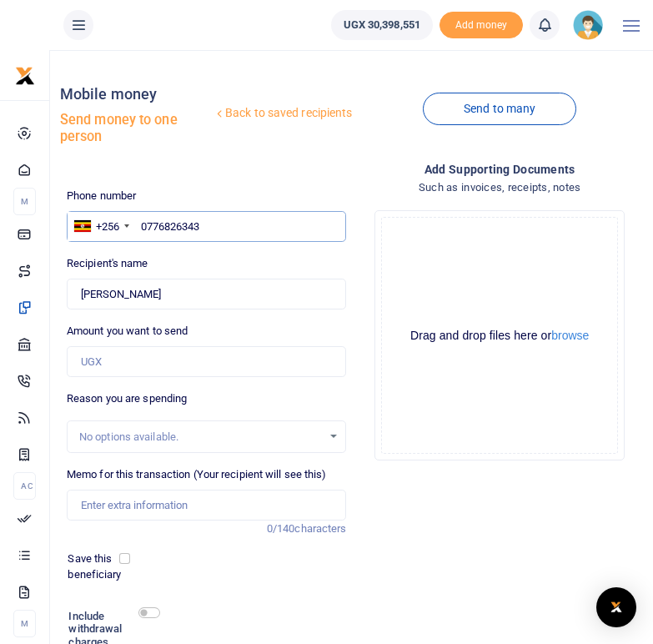
drag, startPoint x: 215, startPoint y: 220, endPoint x: 139, endPoint y: 224, distance: 76.9
click at [139, 224] on input "0776826343" at bounding box center [207, 227] width 280 height 32
paste input "700231227"
click at [144, 225] on input "700231227" at bounding box center [207, 227] width 280 height 32
type input "0700231227"
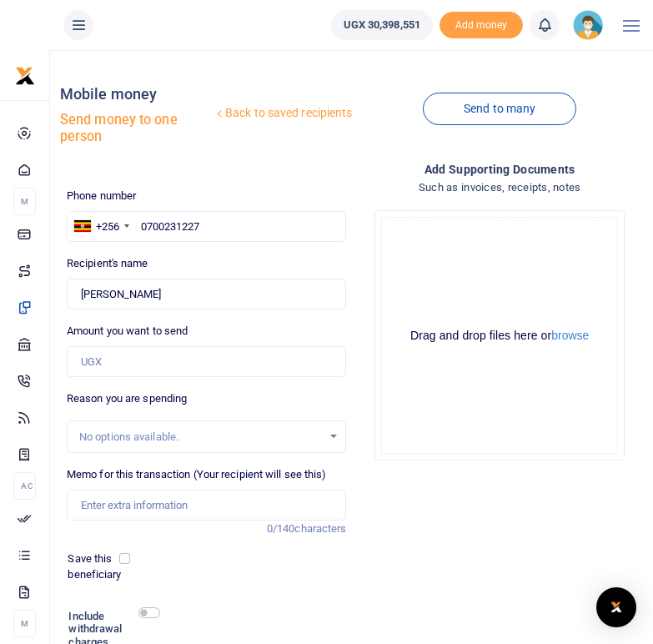
click at [171, 255] on div "Phone number +256 Uganda +256 0700231227 Phone is required. Recipient's name Fo…" at bounding box center [207, 456] width 294 height 537
type input "[PERSON_NAME]"
click at [221, 226] on input "0700231227" at bounding box center [207, 227] width 280 height 32
drag, startPoint x: 221, startPoint y: 226, endPoint x: 138, endPoint y: 226, distance: 83.4
click at [138, 226] on input "0700231227" at bounding box center [207, 227] width 280 height 32
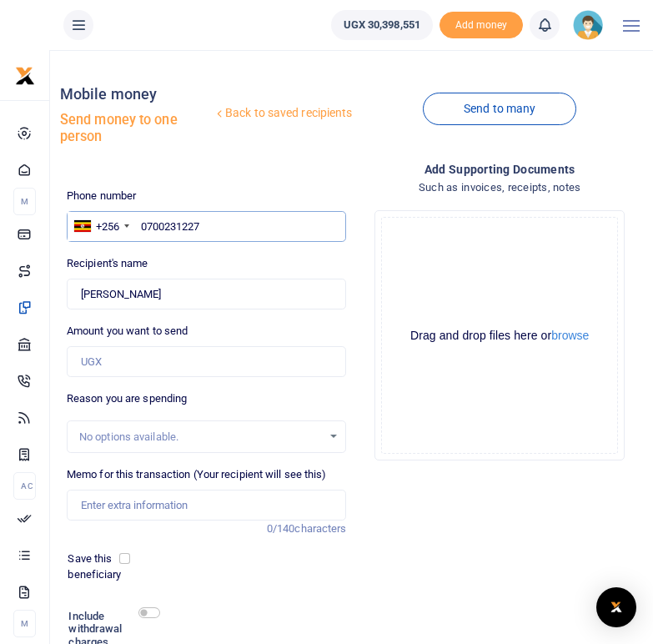
paste input "750349171"
click at [140, 225] on input "750349171" at bounding box center [207, 227] width 280 height 32
type input "0750349171"
click at [186, 260] on div "Recipient's name Found Name is required." at bounding box center [207, 282] width 280 height 54
type input "Nalubega Agnes"
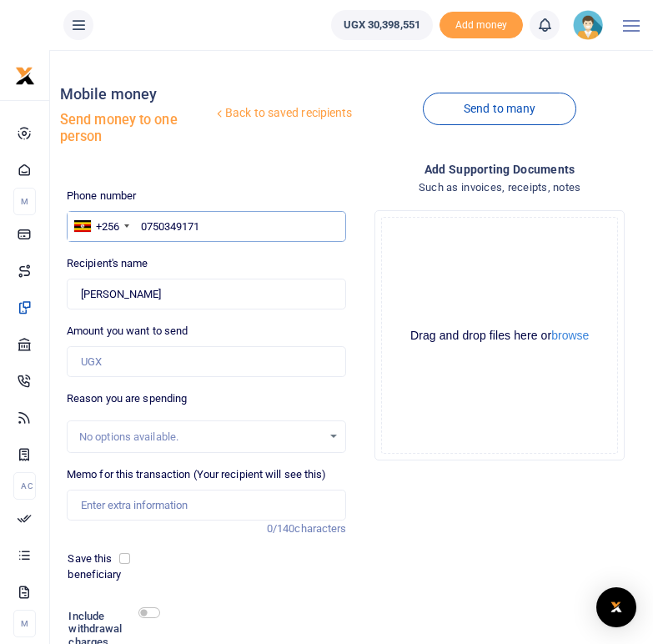
drag, startPoint x: 212, startPoint y: 225, endPoint x: 139, endPoint y: 225, distance: 72.6
click at [139, 225] on input "0750349171" at bounding box center [207, 227] width 280 height 32
paste input "786837495"
click at [141, 228] on input "786837495" at bounding box center [207, 227] width 280 height 32
type input "0786837495"
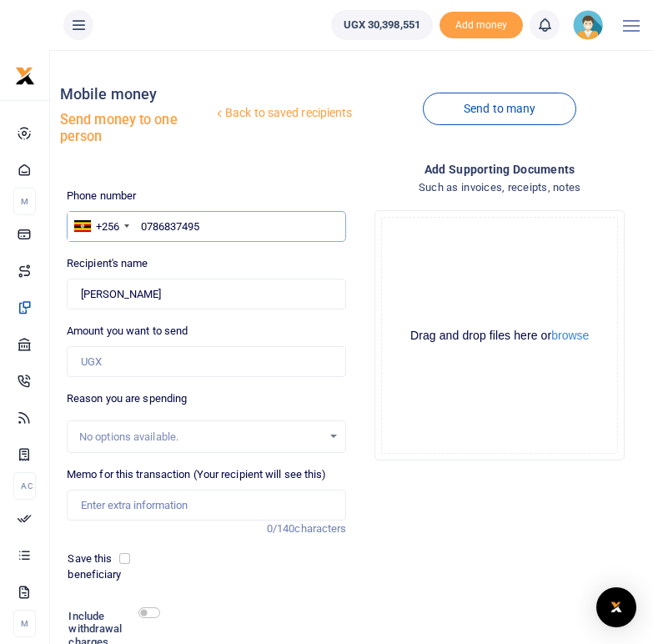
type input "Juliet Namwesezi"
click at [178, 254] on div "Phone number +256 Uganda +256 0786837495 Phone is required. Recipient's name Fo…" at bounding box center [207, 456] width 294 height 537
drag, startPoint x: 223, startPoint y: 216, endPoint x: 144, endPoint y: 222, distance: 79.5
click at [144, 222] on input "0786837495" at bounding box center [207, 227] width 280 height 32
paste input "756846911"
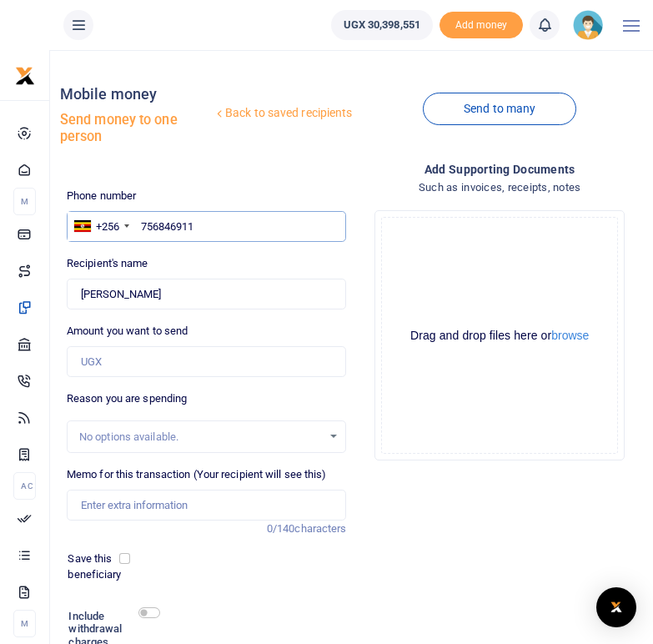
click at [143, 224] on input "756846911" at bounding box center [207, 227] width 280 height 32
type input "0756846911"
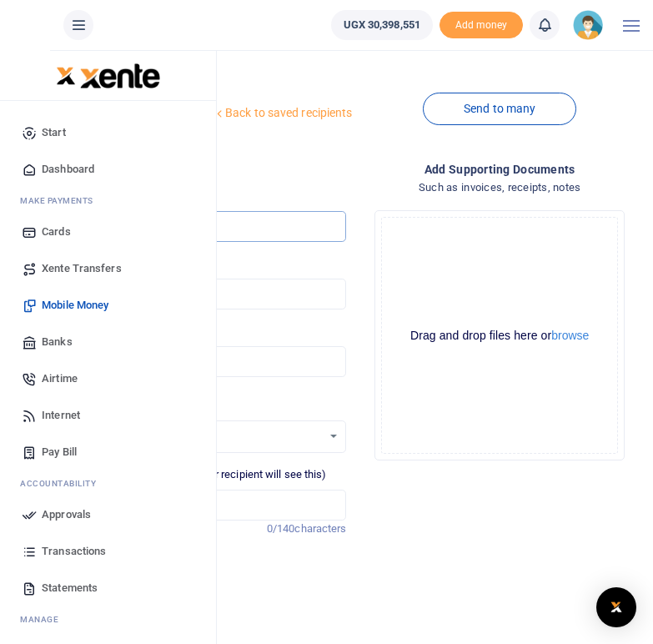
type input "Sylvia Tumuhimbise"
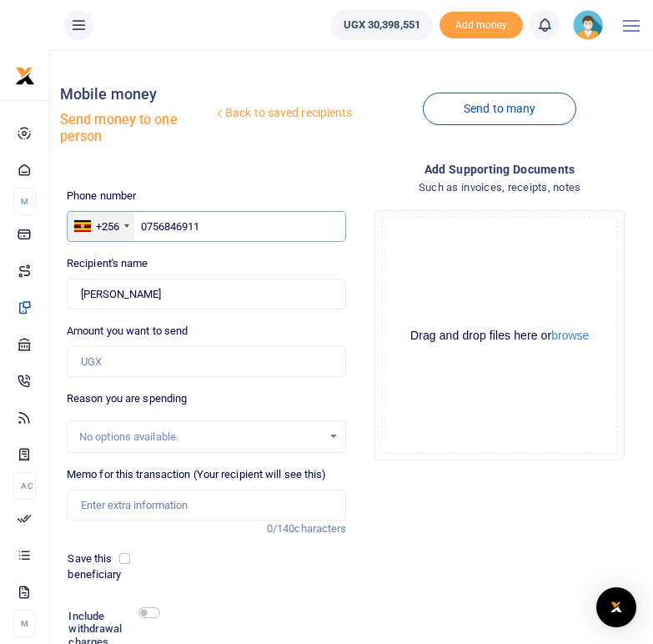
drag, startPoint x: 224, startPoint y: 224, endPoint x: 134, endPoint y: 223, distance: 90.1
click at [134, 223] on div "+256 Uganda +256 0756846911" at bounding box center [207, 227] width 280 height 32
paste input "704878270"
click at [142, 230] on input "704878270" at bounding box center [207, 227] width 280 height 32
type input "0704878270"
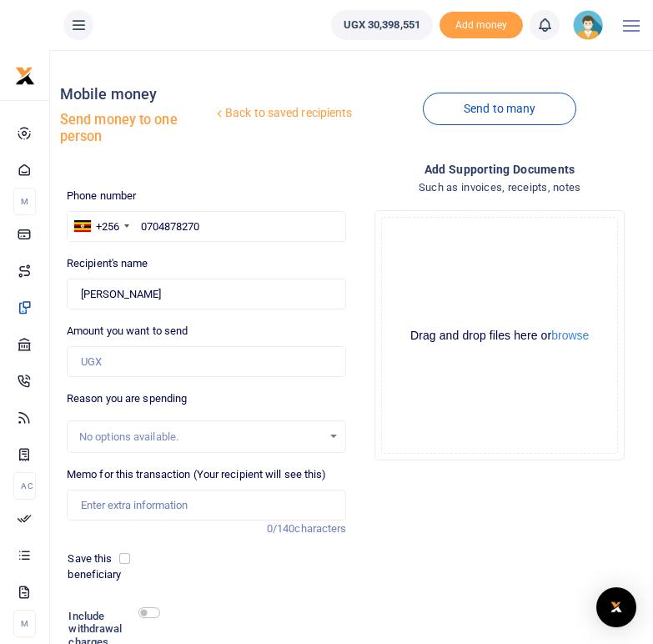
click at [183, 260] on div "Recipient's name Found Name is required." at bounding box center [207, 282] width 280 height 54
type input "[PERSON_NAME]"
drag, startPoint x: 215, startPoint y: 229, endPoint x: 135, endPoint y: 224, distance: 80.3
click at [135, 224] on div "+256 Uganda +256 0704878270" at bounding box center [207, 227] width 280 height 32
paste input "781769815"
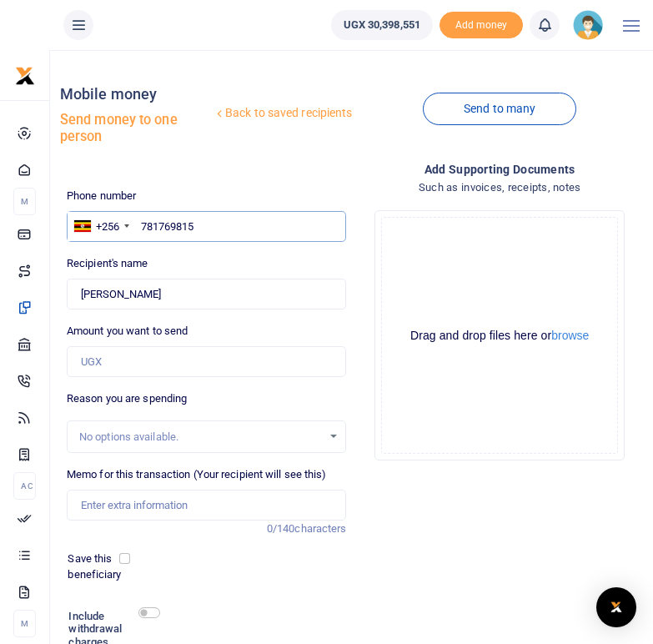
click at [141, 229] on input "781769815" at bounding box center [207, 227] width 280 height 32
type input "0781769815"
type input "Ahimbisibwe Jane"
drag, startPoint x: 216, startPoint y: 229, endPoint x: 125, endPoint y: 225, distance: 91.1
click at [125, 225] on div "+256 Uganda +256 0781769815" at bounding box center [207, 227] width 280 height 32
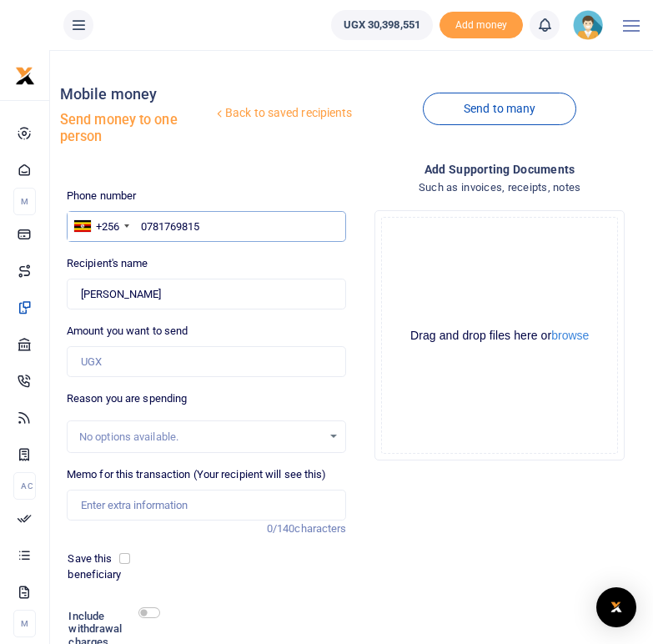
paste input "787857846"
click at [142, 229] on input "787857846" at bounding box center [207, 227] width 280 height 32
type input "0787857846"
type input "Ainomugisha Hope"
drag, startPoint x: 223, startPoint y: 224, endPoint x: 139, endPoint y: 219, distance: 83.7
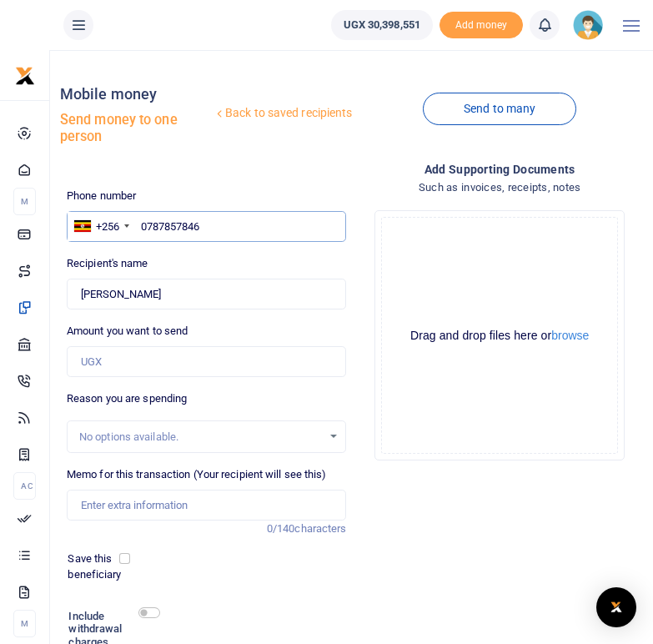
click at [139, 219] on input "0787857846" at bounding box center [207, 227] width 280 height 32
paste input "782232095"
click at [142, 229] on input "782232095" at bounding box center [207, 227] width 280 height 32
type input "0782232095"
type input "Martha Atuhairwe"
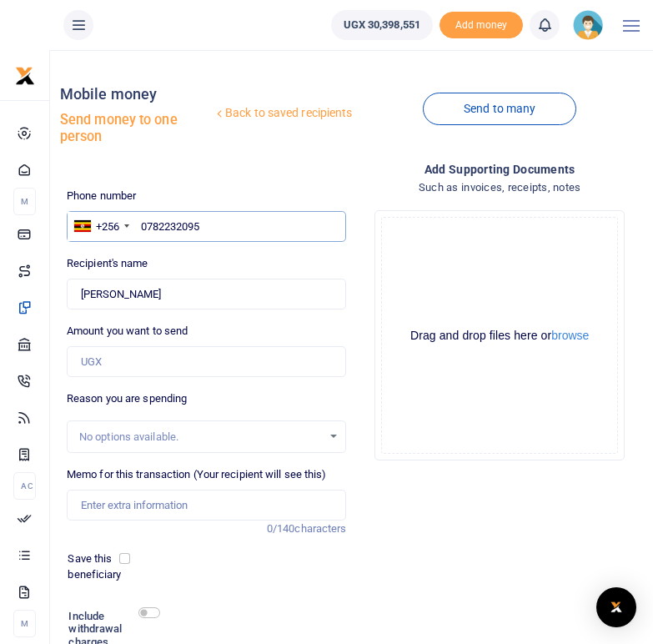
drag, startPoint x: 214, startPoint y: 229, endPoint x: 142, endPoint y: 227, distance: 71.8
click at [142, 227] on input "0782232095" at bounding box center [207, 227] width 280 height 32
paste input "774737227"
click at [141, 222] on input "774737227" at bounding box center [207, 227] width 280 height 32
type input "0774737227"
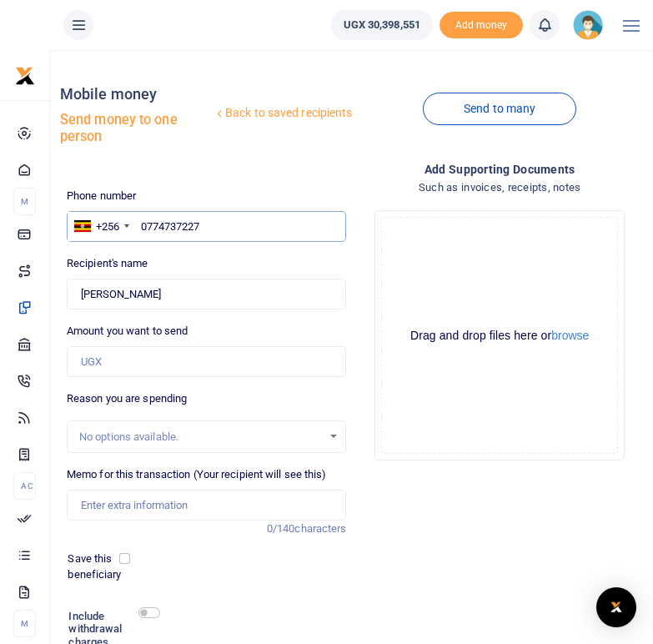
type input "Specious Arihiihi"
drag, startPoint x: 209, startPoint y: 225, endPoint x: 140, endPoint y: 224, distance: 68.4
click at [140, 224] on input "0774737227" at bounding box center [207, 227] width 280 height 32
paste input "786706114"
click at [142, 226] on input "786706114" at bounding box center [207, 227] width 280 height 32
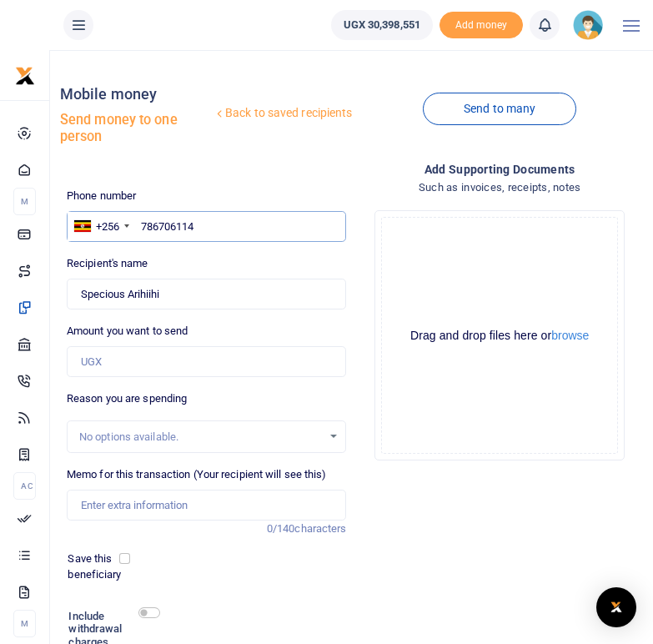
type input "0786706114"
type input "Fatuma Nakyanzi"
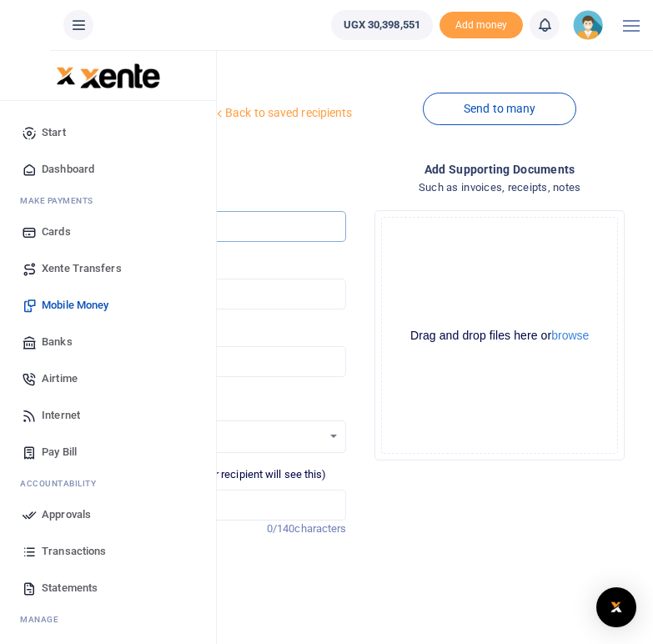
type input "0786706114"
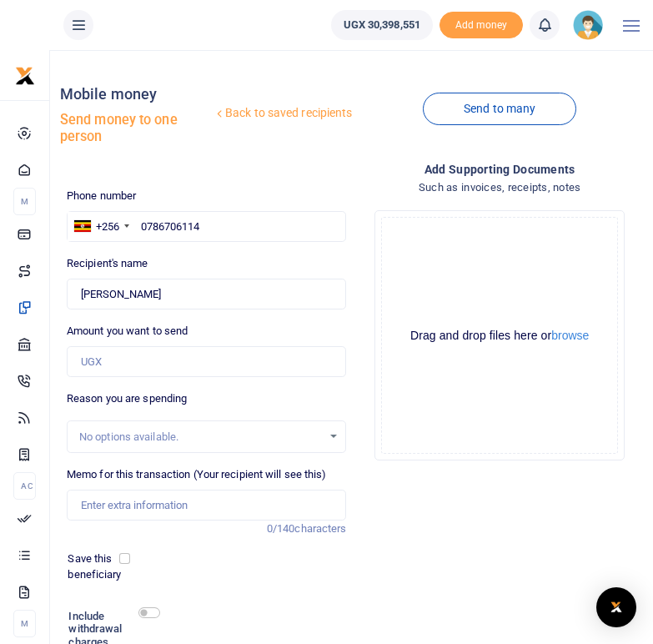
click at [197, 168] on div "Back to saved recipients Mobile money Send money to one person" at bounding box center [207, 118] width 294 height 111
click at [498, 107] on link "Send to many" at bounding box center [500, 109] width 154 height 33
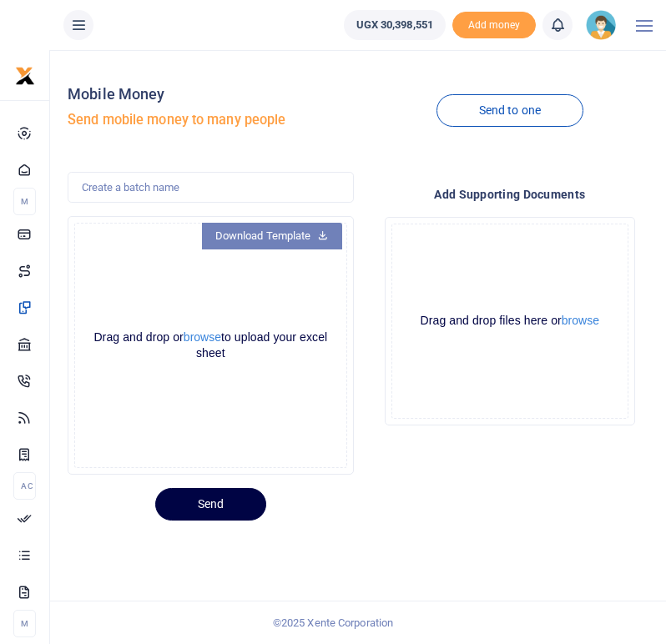
click at [296, 234] on link "Download Template" at bounding box center [272, 236] width 140 height 27
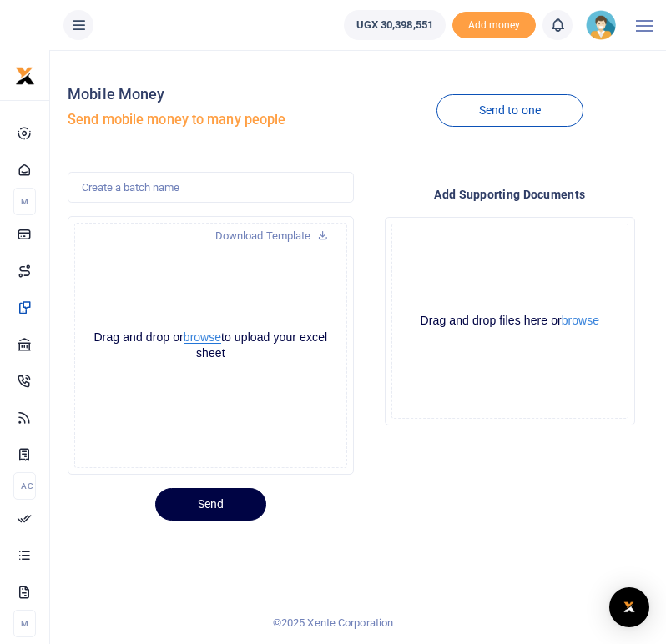
click at [218, 340] on button "browse" at bounding box center [203, 337] width 38 height 13
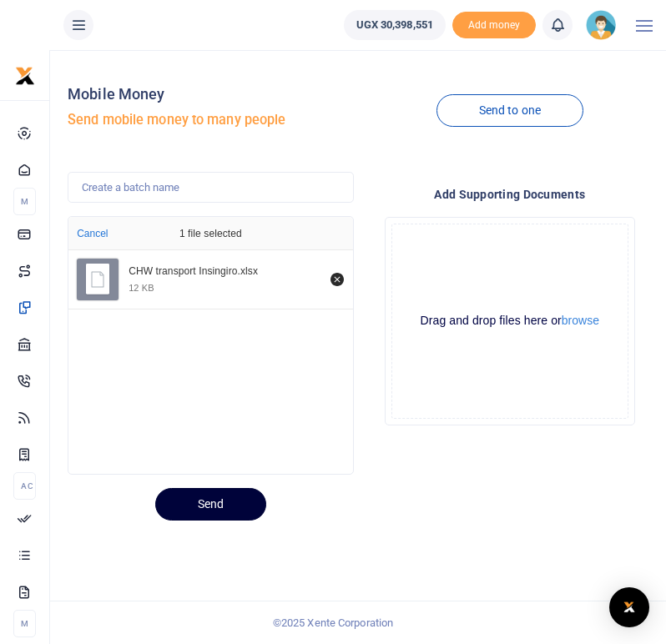
click at [228, 504] on button "Send" at bounding box center [210, 504] width 111 height 33
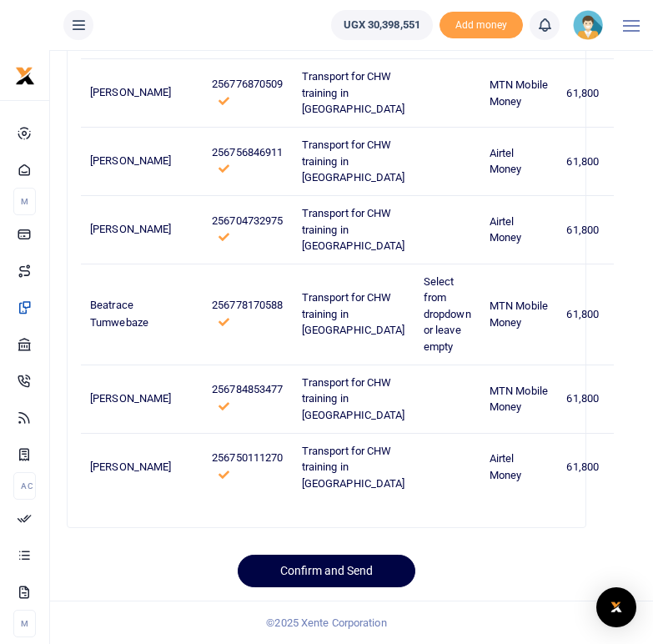
scroll to position [4676, 0]
click at [310, 577] on button "Confirm and Send" at bounding box center [327, 571] width 178 height 33
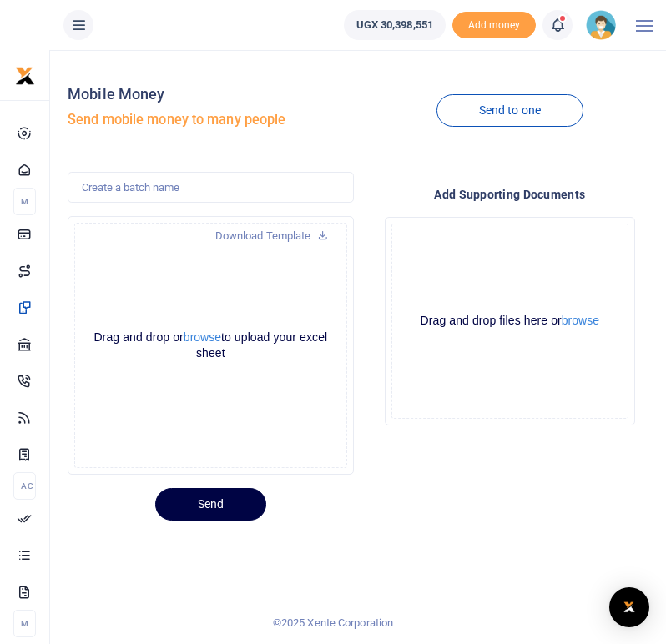
click at [344, 545] on div "Mobile Money Send mobile money to many people Send to one Download Template Dro…" at bounding box center [333, 347] width 666 height 594
click at [566, 25] on span at bounding box center [566, 25] width 0 height 0
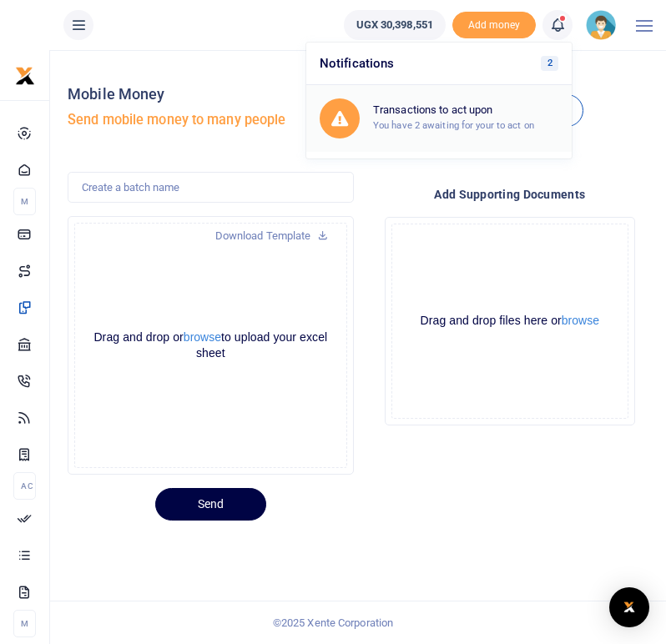
click at [426, 120] on small "You have 2 awaiting for your to act on" at bounding box center [453, 125] width 161 height 12
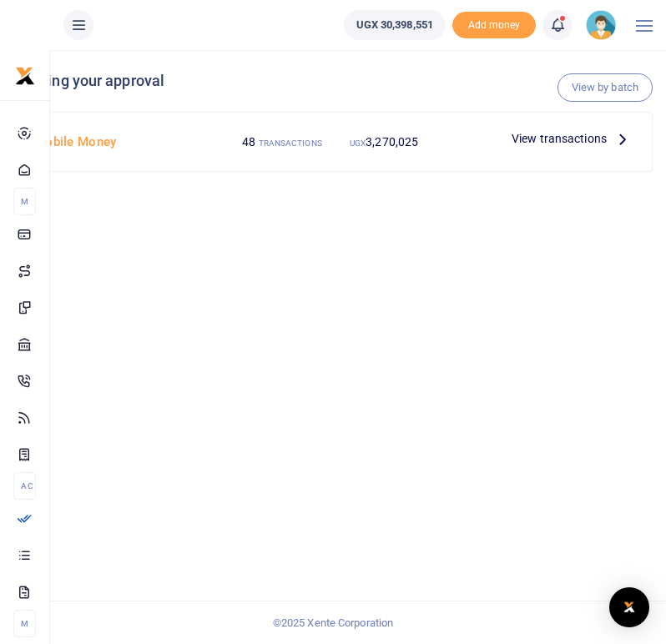
click at [623, 139] on icon at bounding box center [622, 138] width 18 height 18
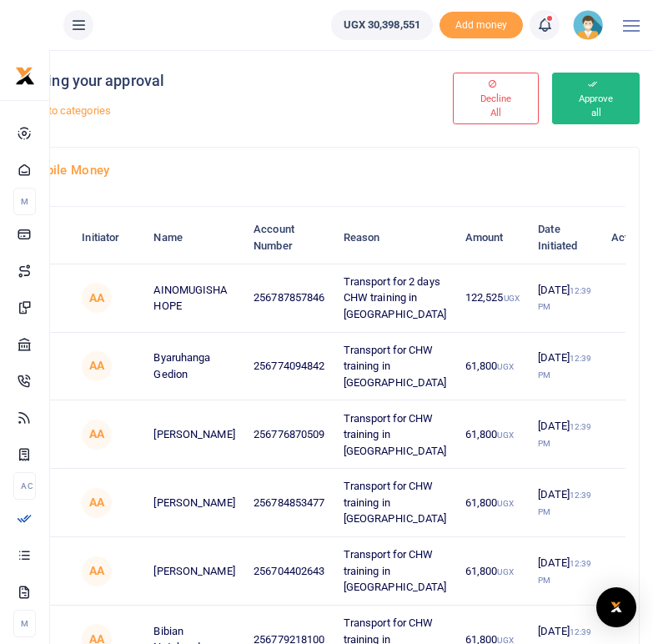
click at [591, 95] on button "Approve all" at bounding box center [596, 99] width 88 height 52
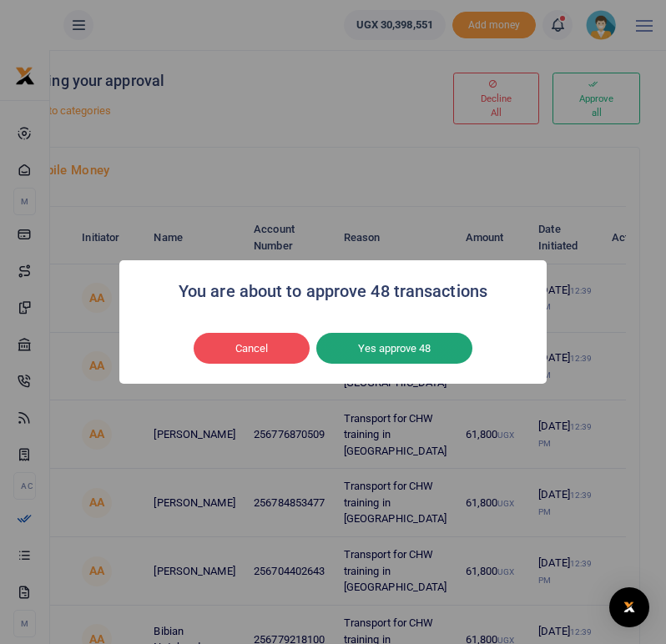
click at [391, 348] on button "Yes approve 48" at bounding box center [394, 349] width 156 height 32
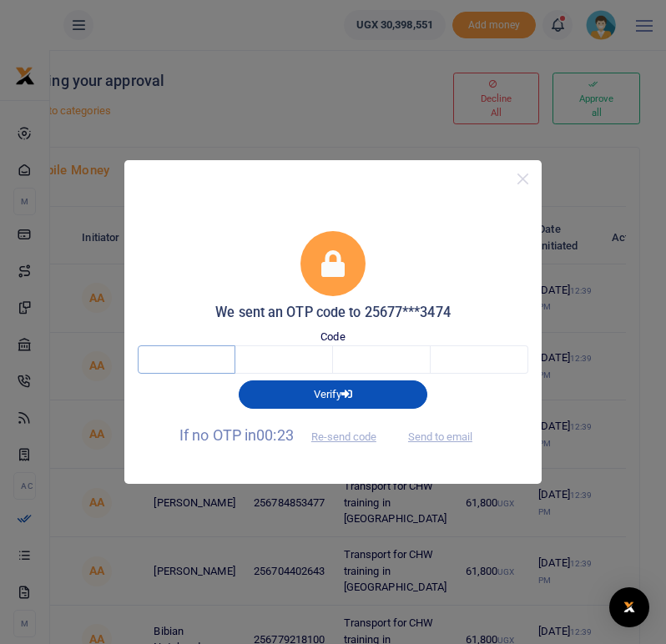
click at [204, 357] on input "text" at bounding box center [187, 359] width 98 height 28
type input "7"
type input "5"
type input "9"
type input "1"
